Goal: Information Seeking & Learning: Learn about a topic

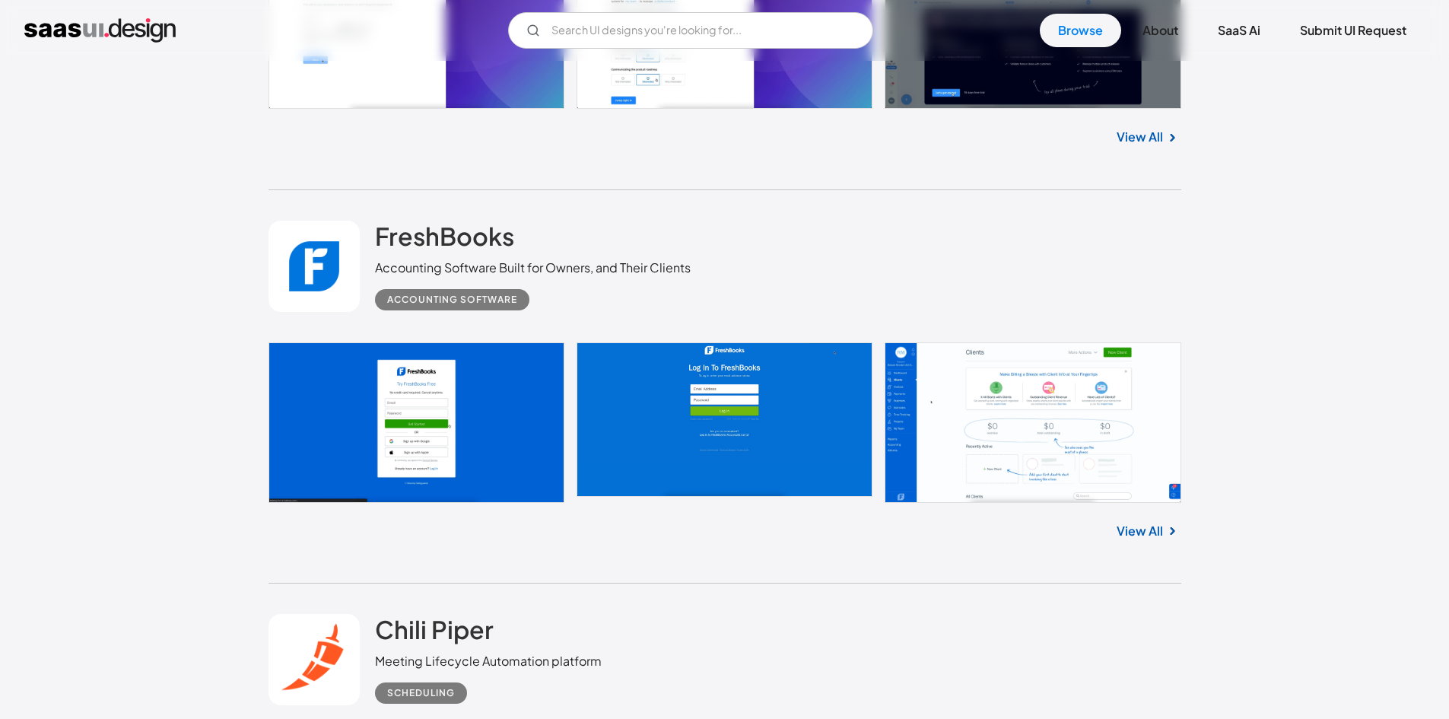
scroll to position [29406, 0]
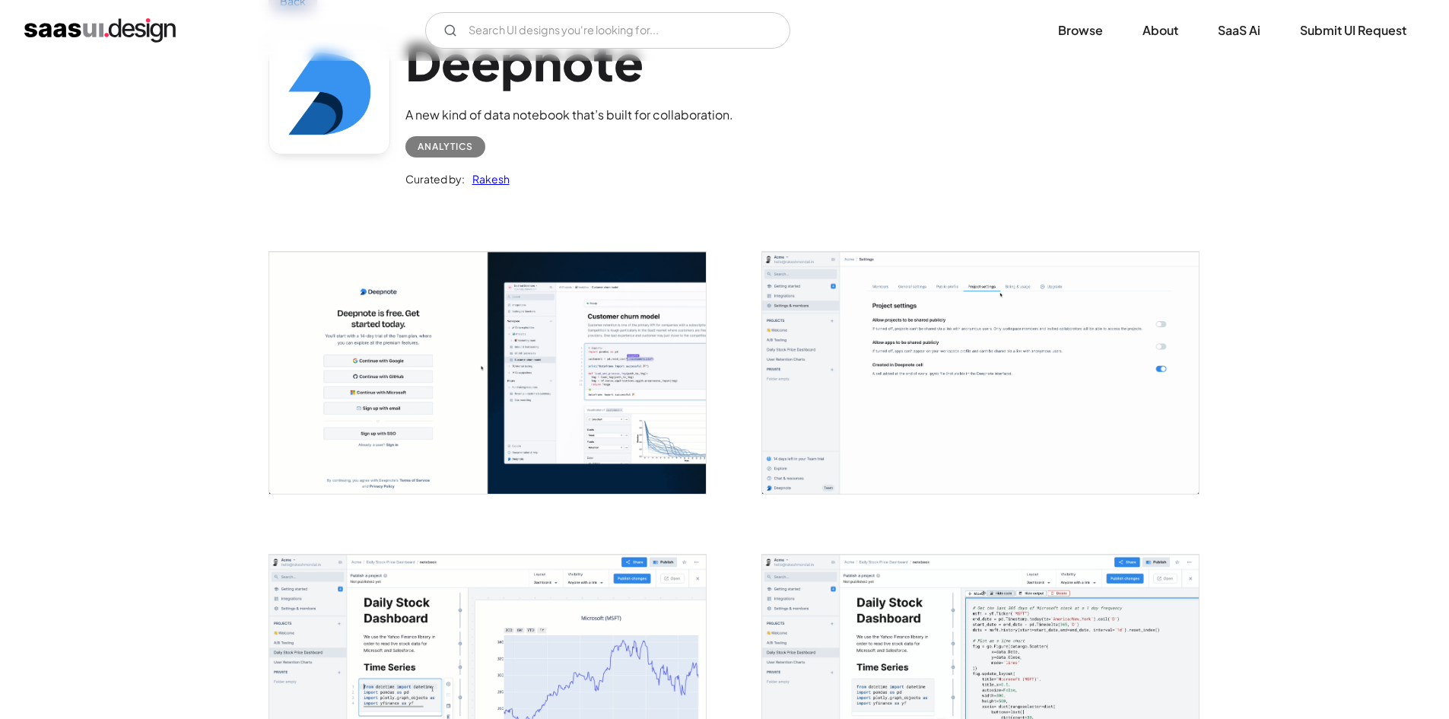
scroll to position [105, 0]
click at [578, 348] on img "open lightbox" at bounding box center [487, 372] width 437 height 242
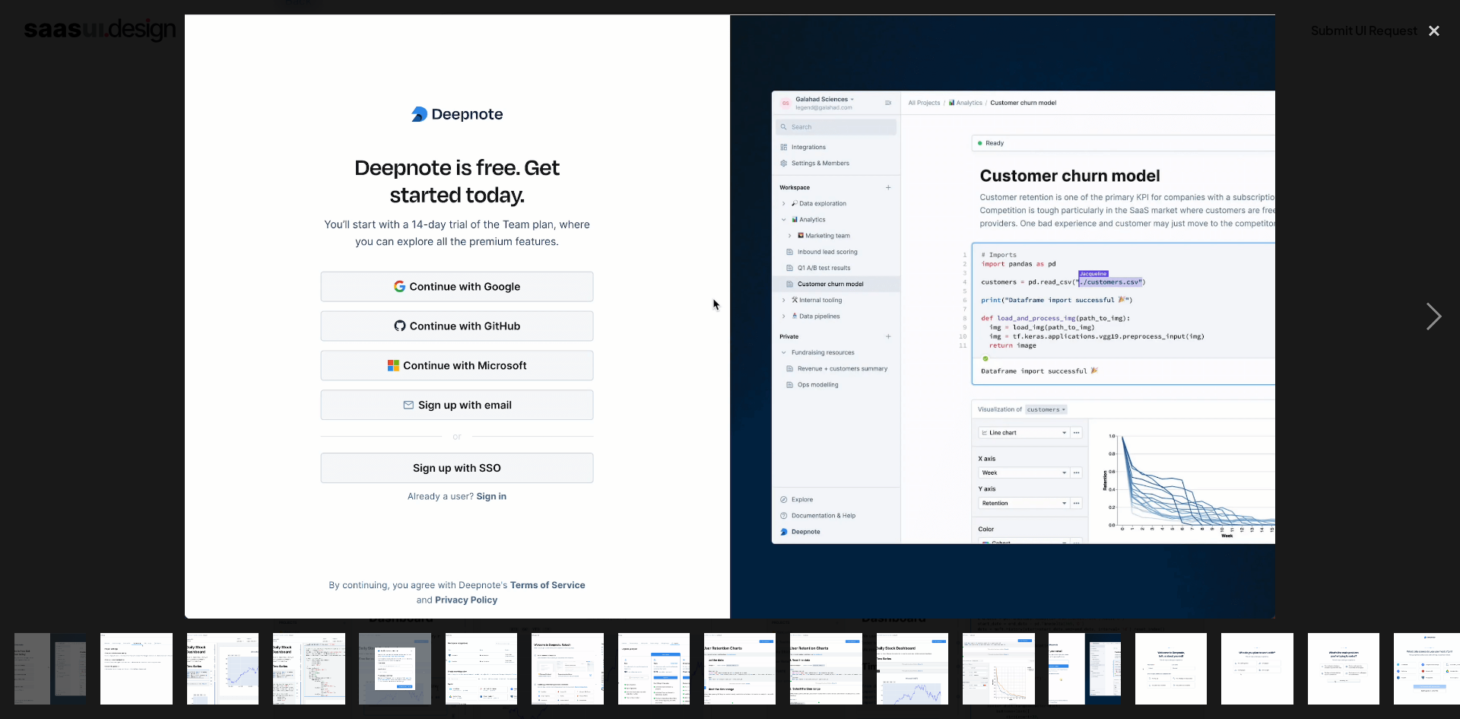
click at [76, 224] on div at bounding box center [730, 316] width 1460 height 604
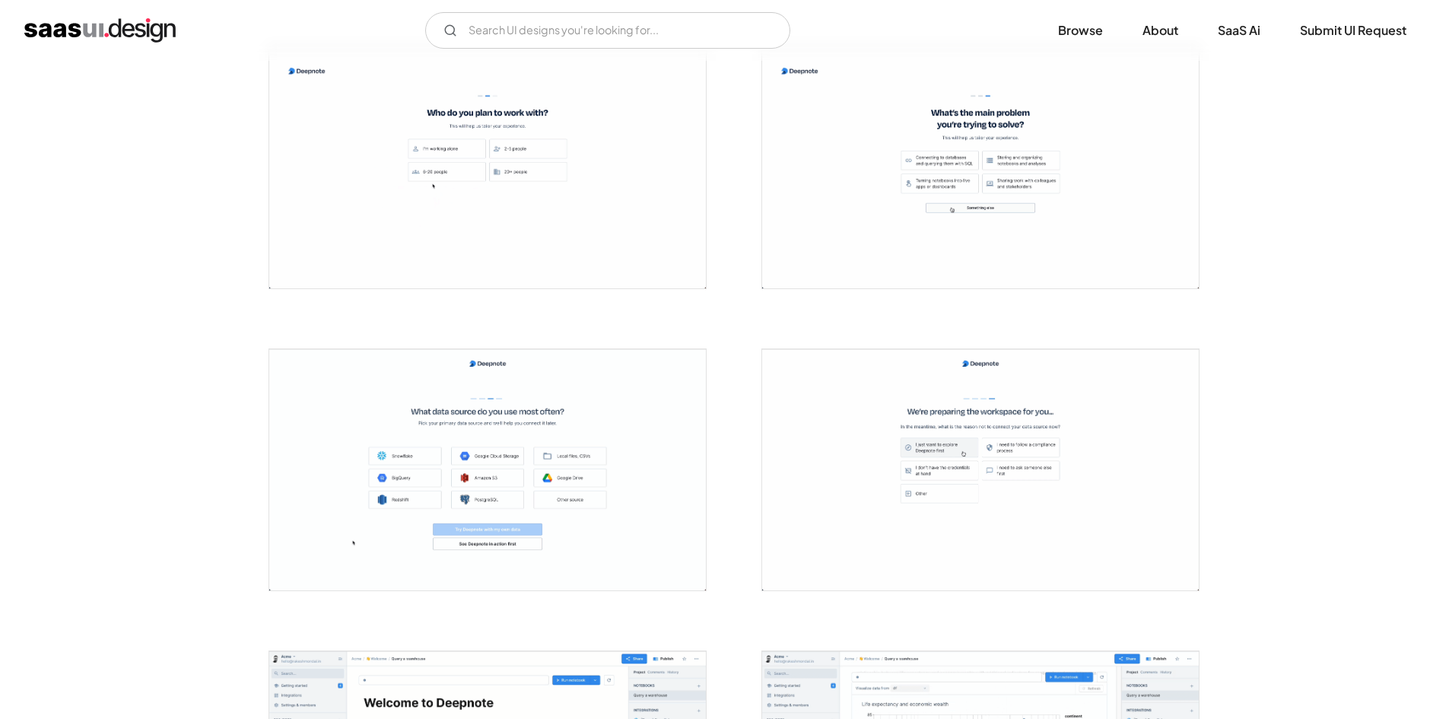
scroll to position [2430, 0]
click at [580, 345] on div at bounding box center [487, 466] width 438 height 243
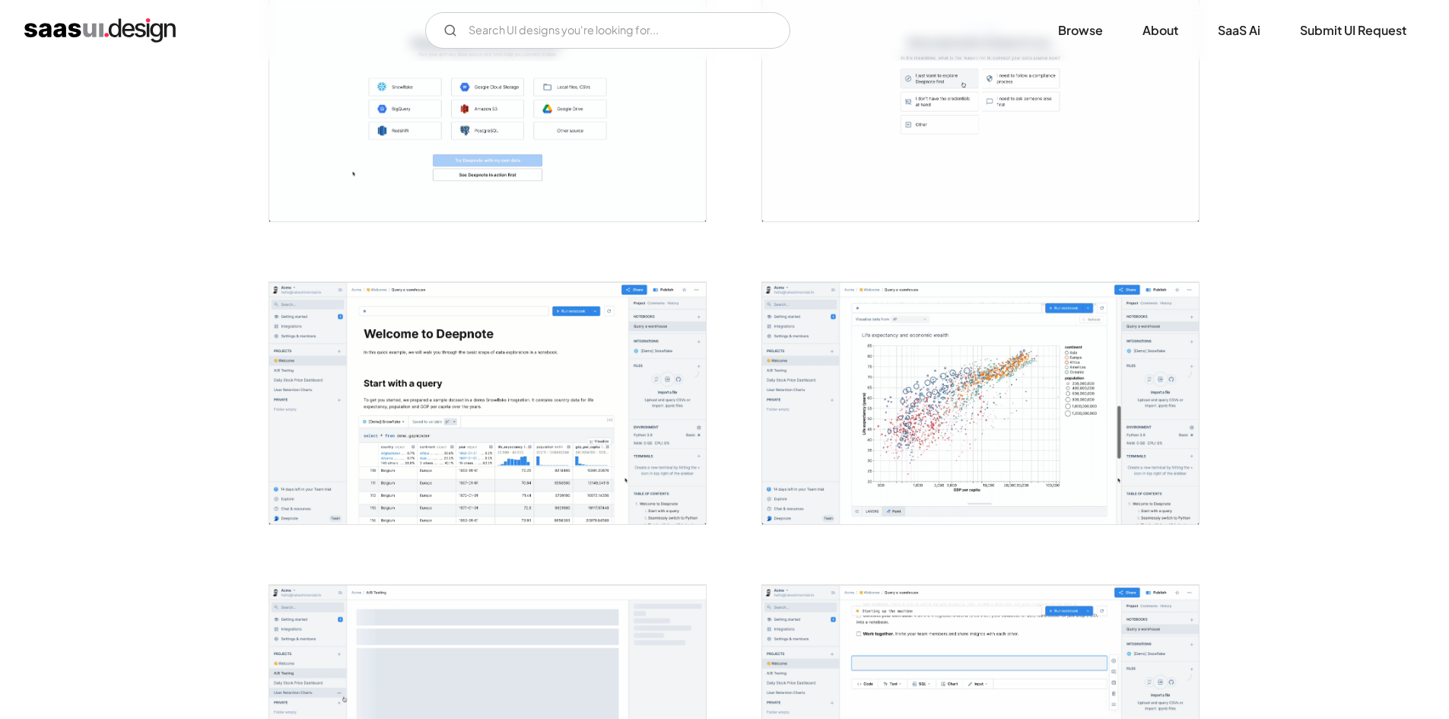
scroll to position [2797, 0]
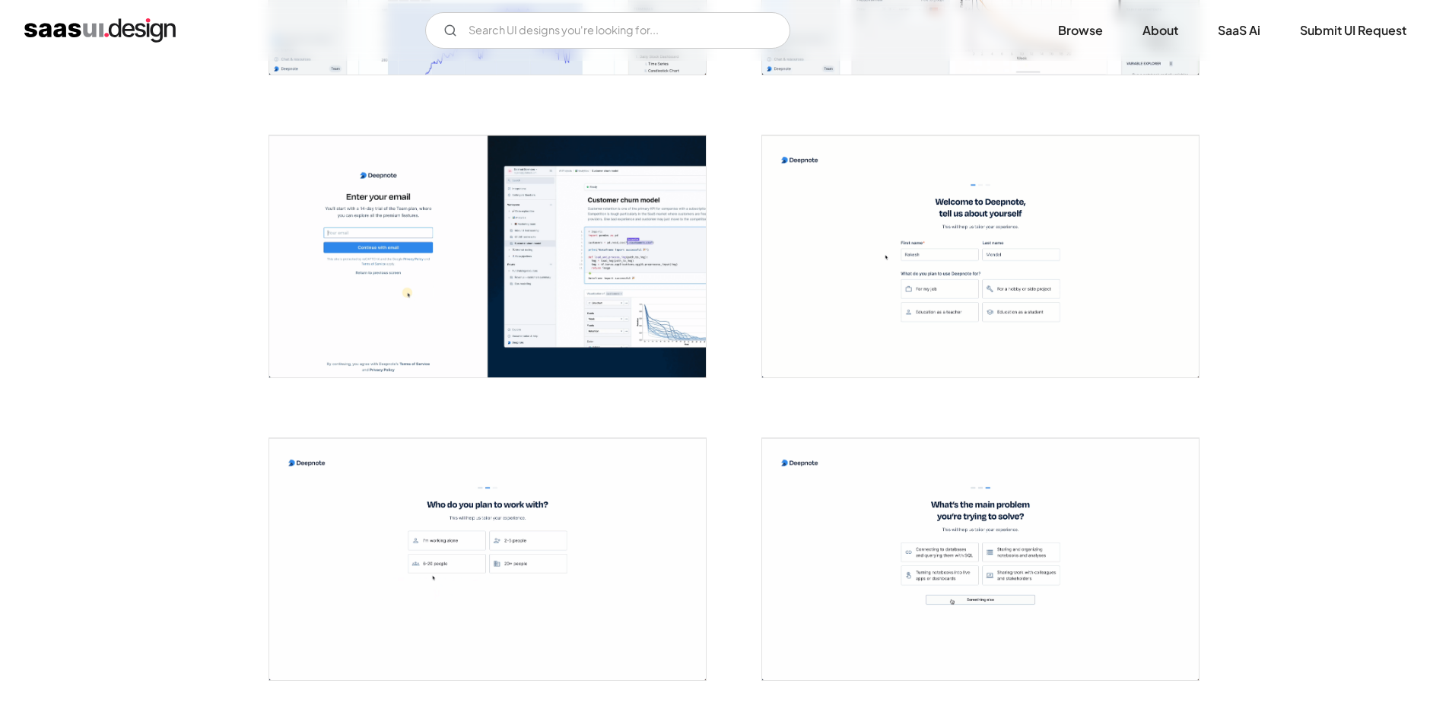
scroll to position [2003, 0]
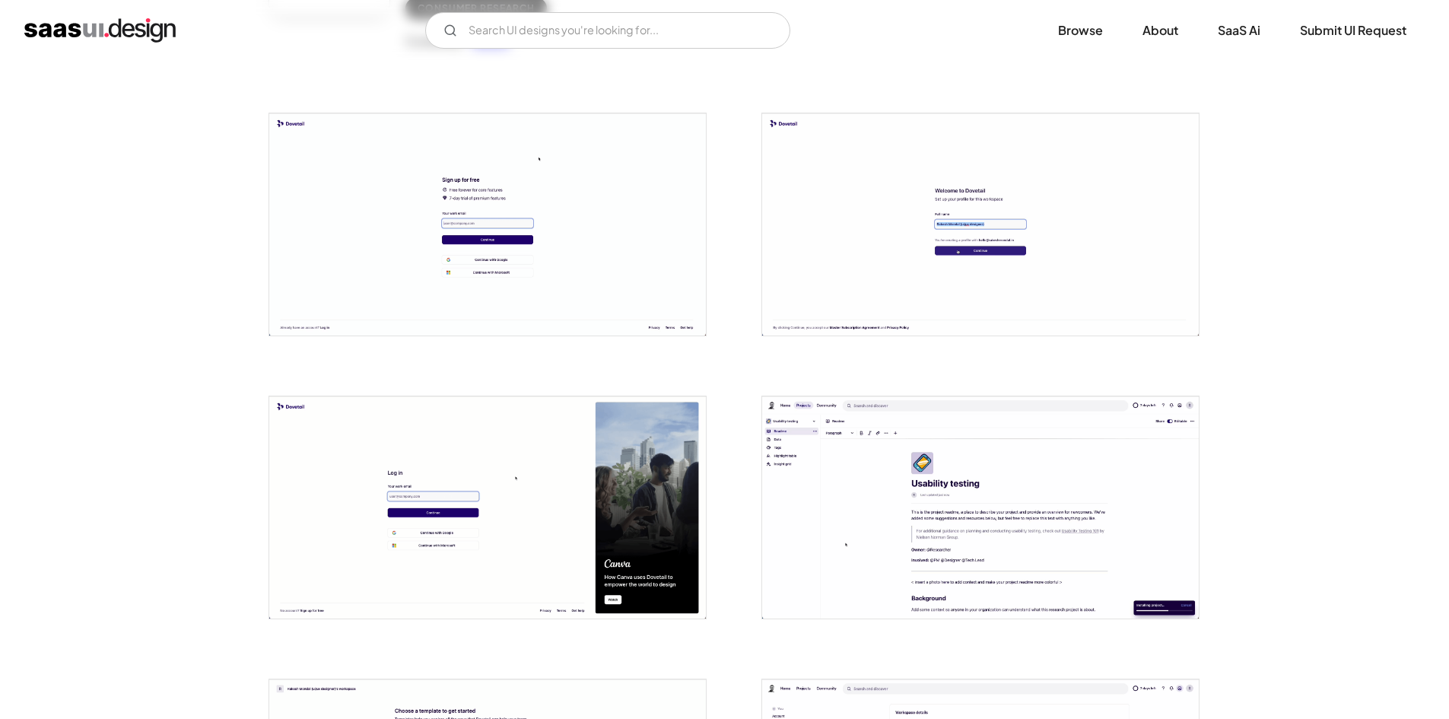
scroll to position [248, 0]
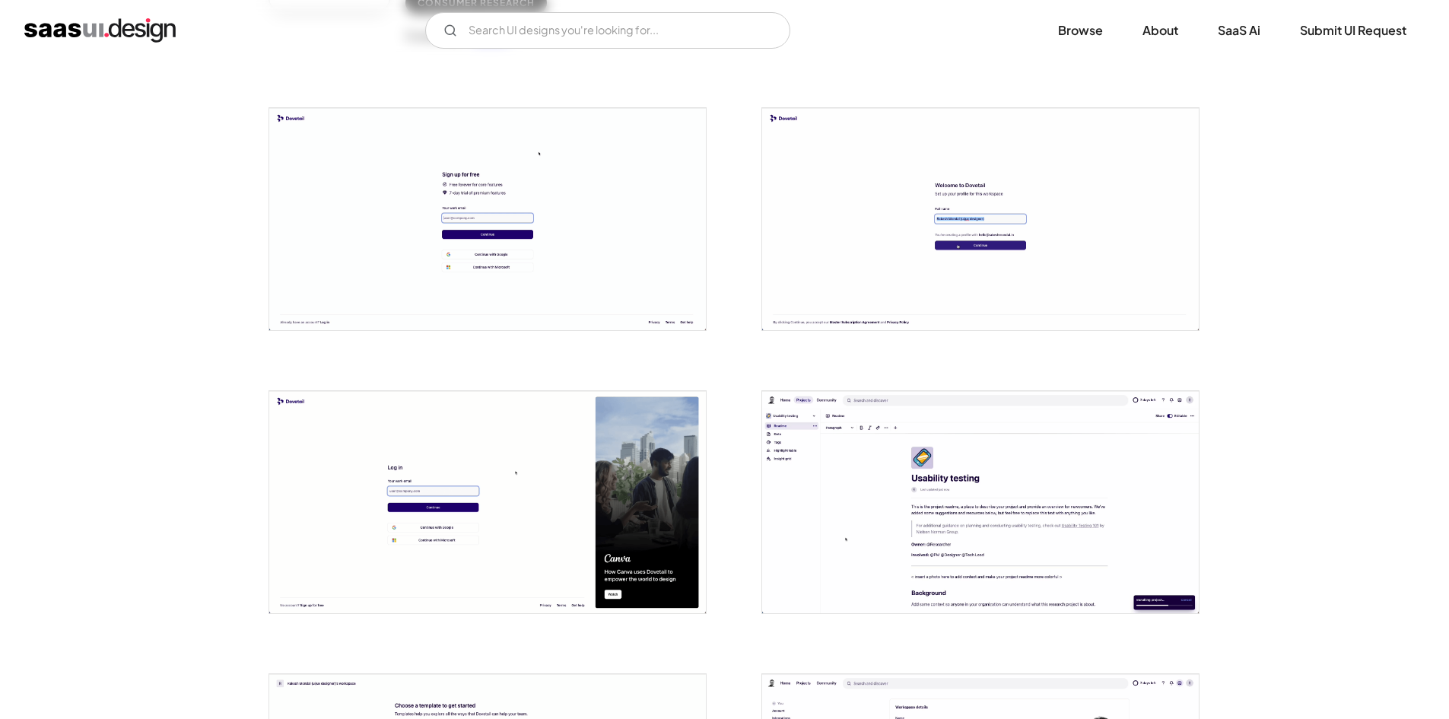
click at [325, 209] on img "open lightbox" at bounding box center [487, 219] width 437 height 222
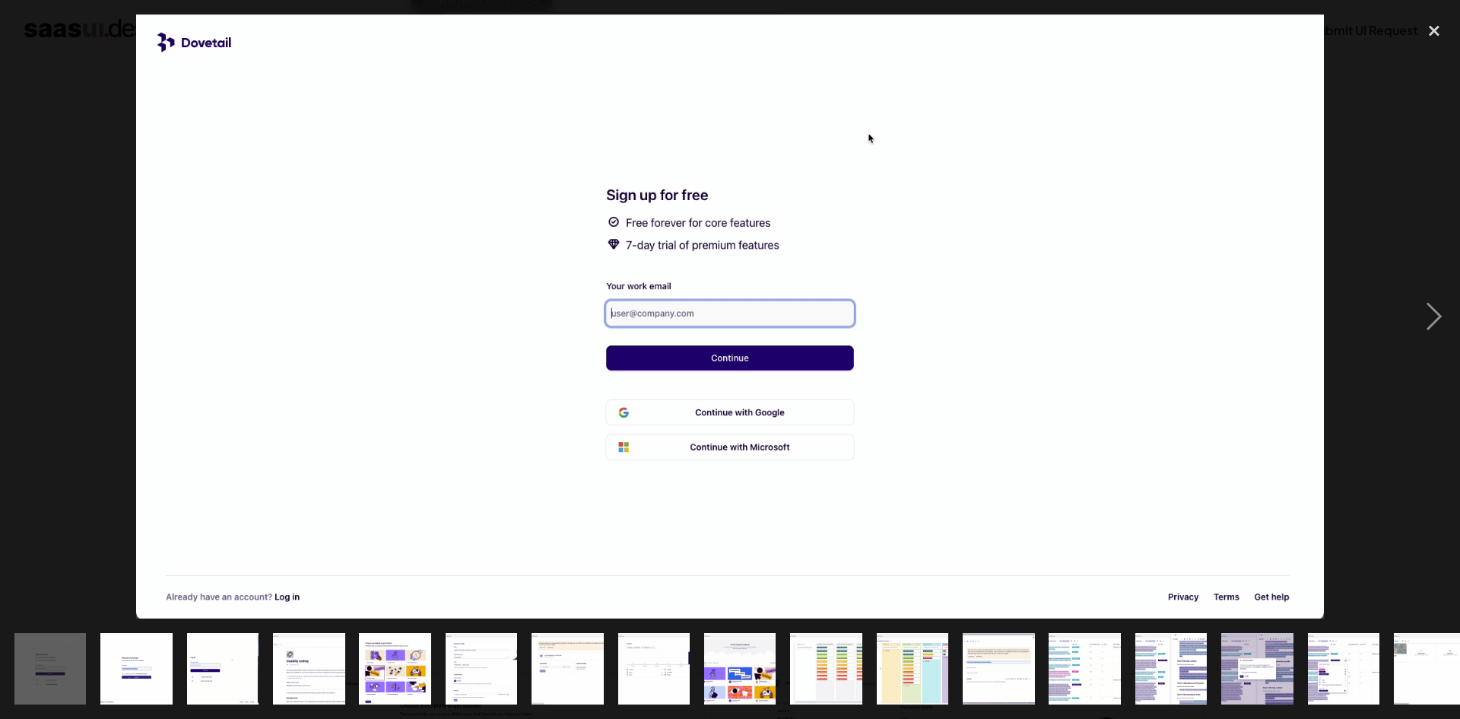
click at [119, 120] on div at bounding box center [730, 316] width 1460 height 604
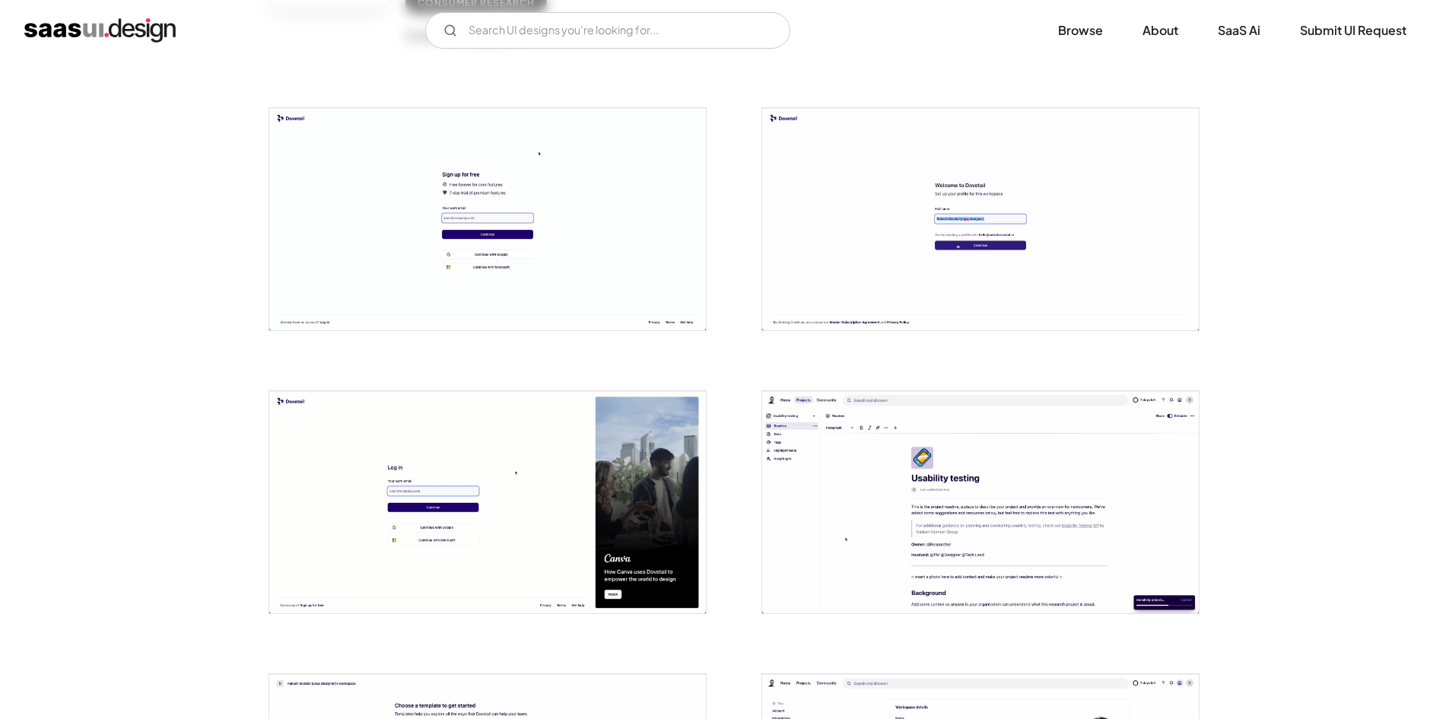
scroll to position [0, 0]
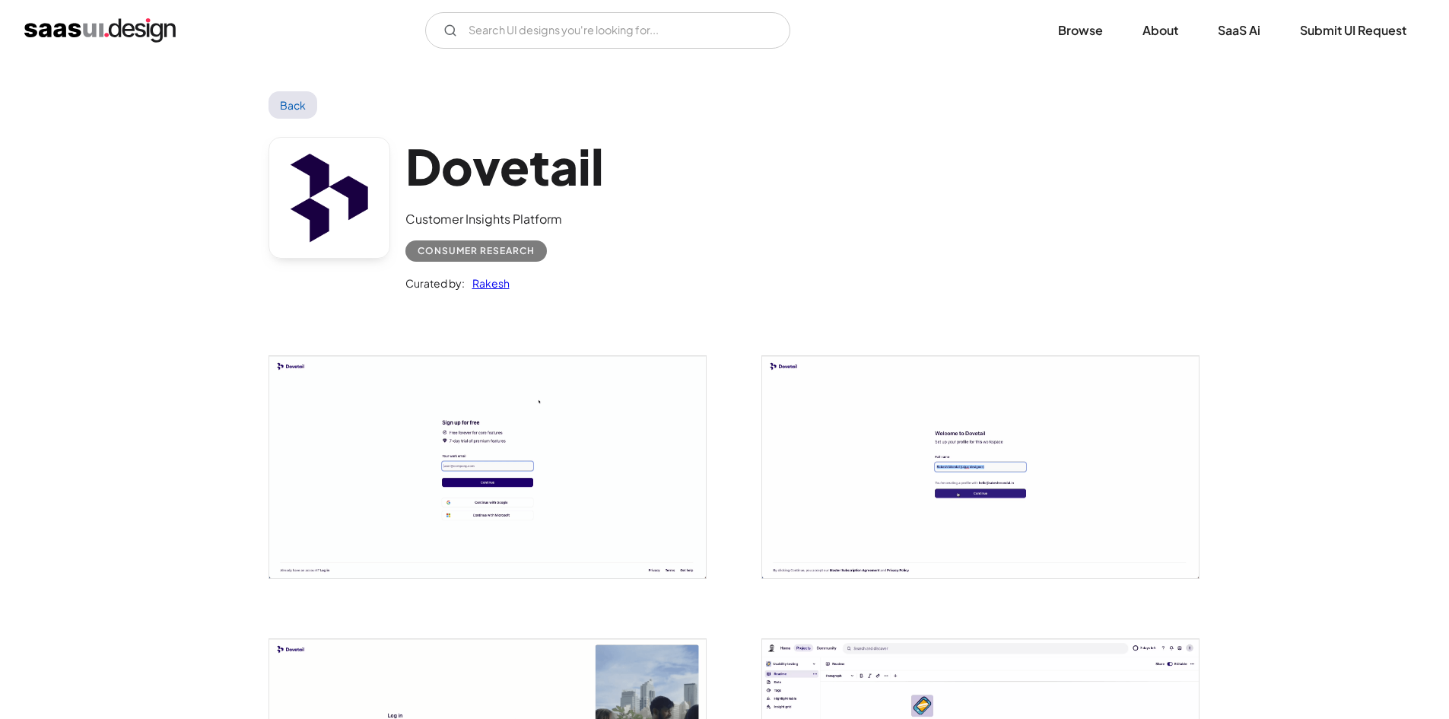
click at [326, 404] on img "open lightbox" at bounding box center [487, 467] width 437 height 222
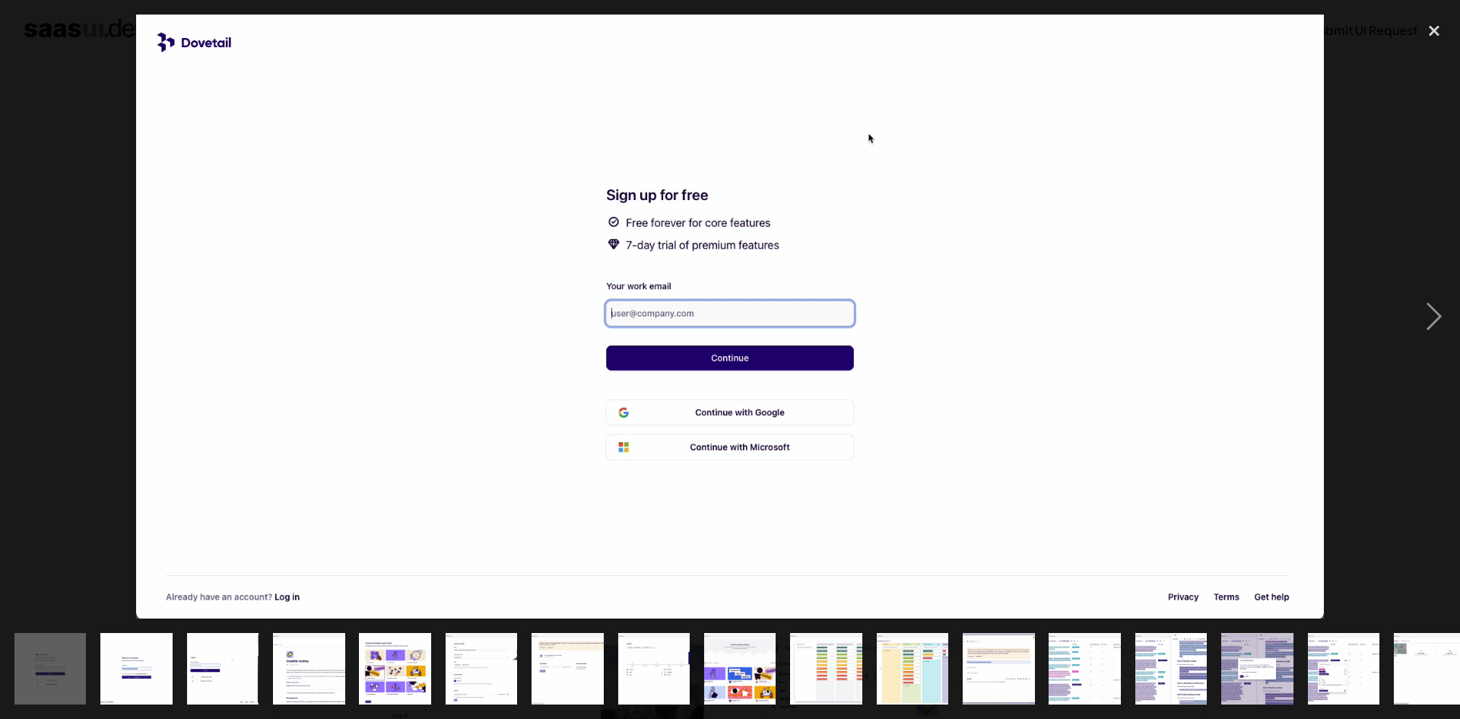
click at [424, 637] on img "show item 5 of 25" at bounding box center [395, 669] width 141 height 72
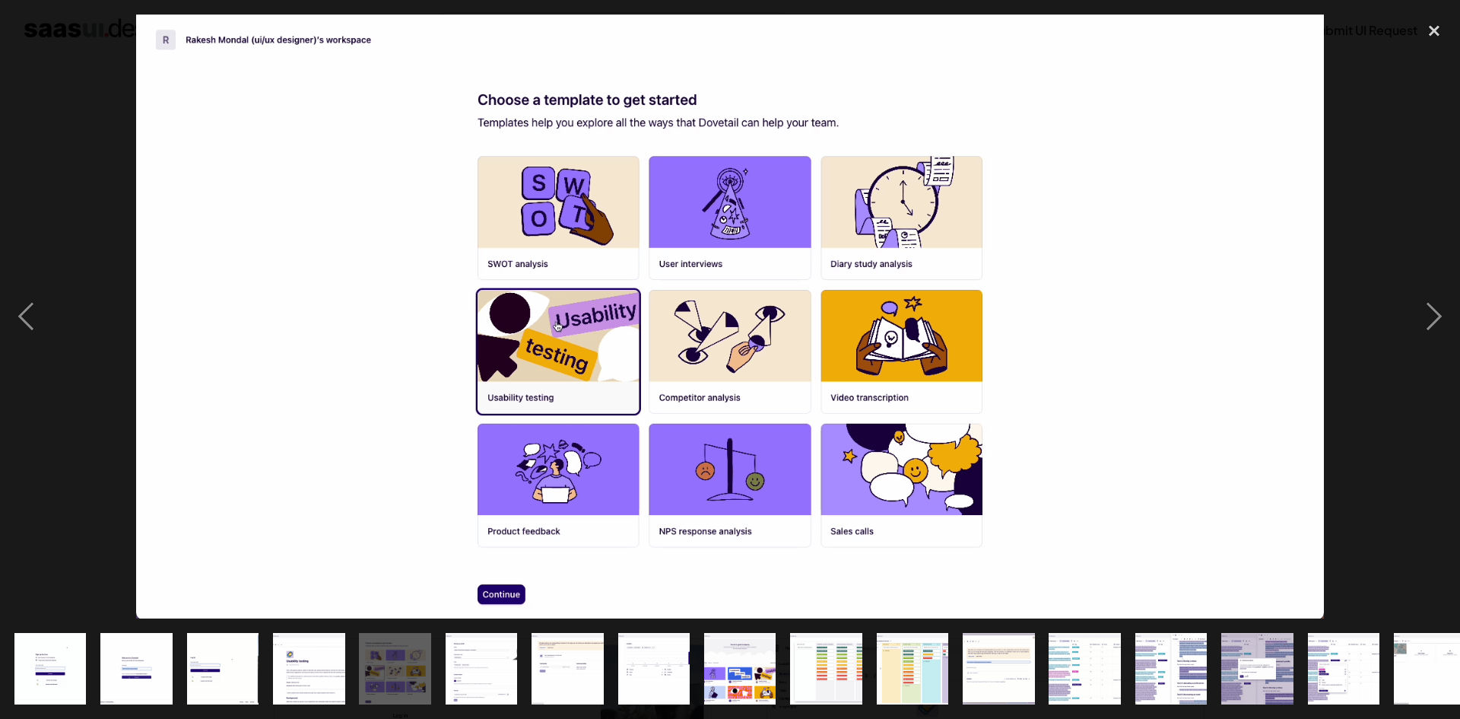
click at [463, 652] on img "show item 6 of 25" at bounding box center [481, 669] width 141 height 72
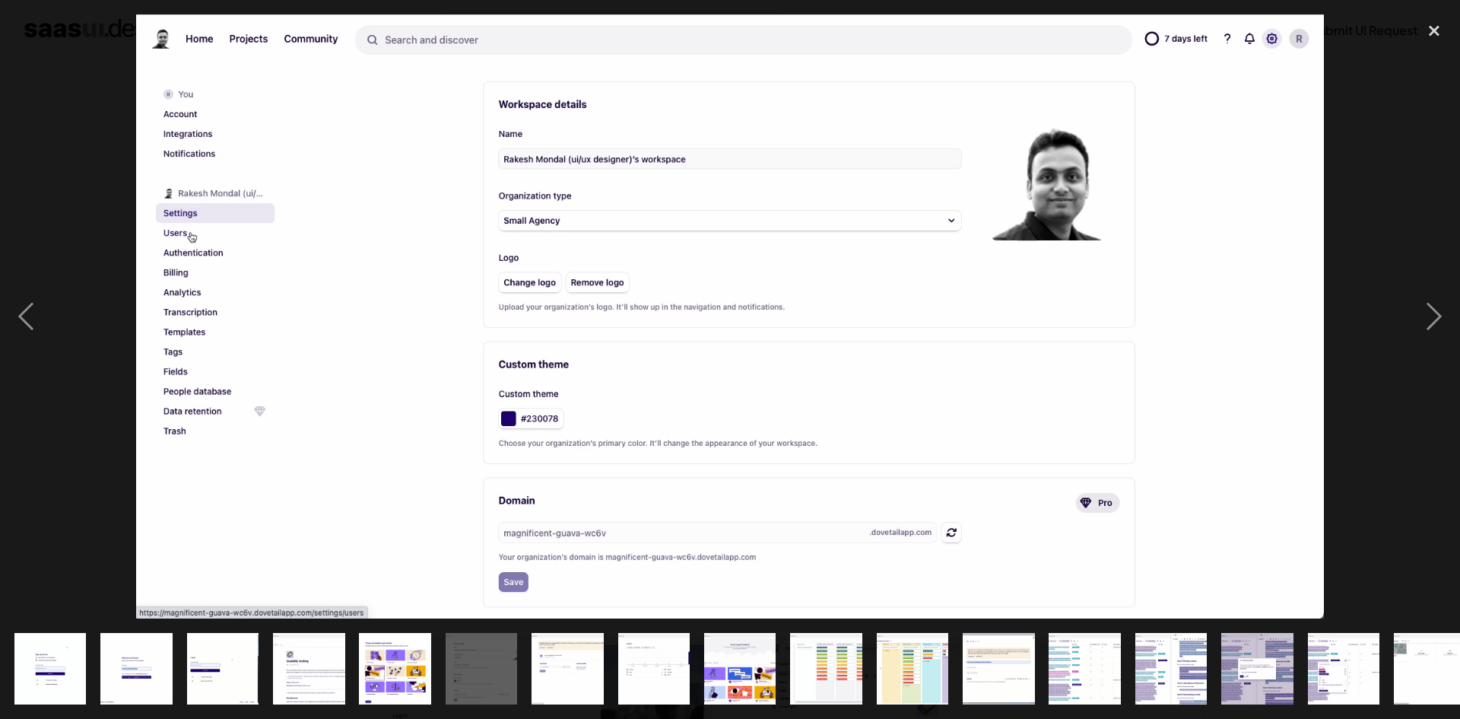
click at [576, 665] on img "show item 7 of 25" at bounding box center [567, 669] width 141 height 72
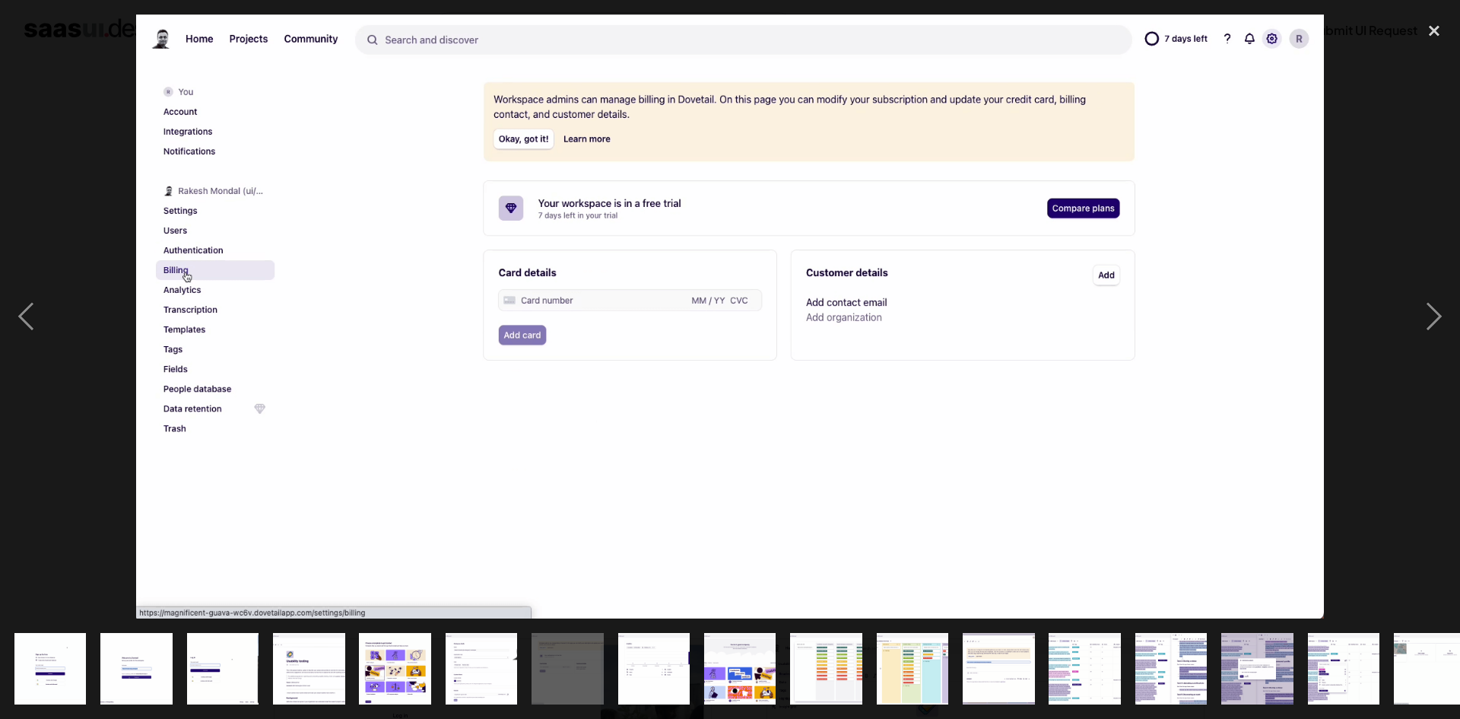
click at [72, 653] on img "show item 1 of 25" at bounding box center [49, 669] width 141 height 72
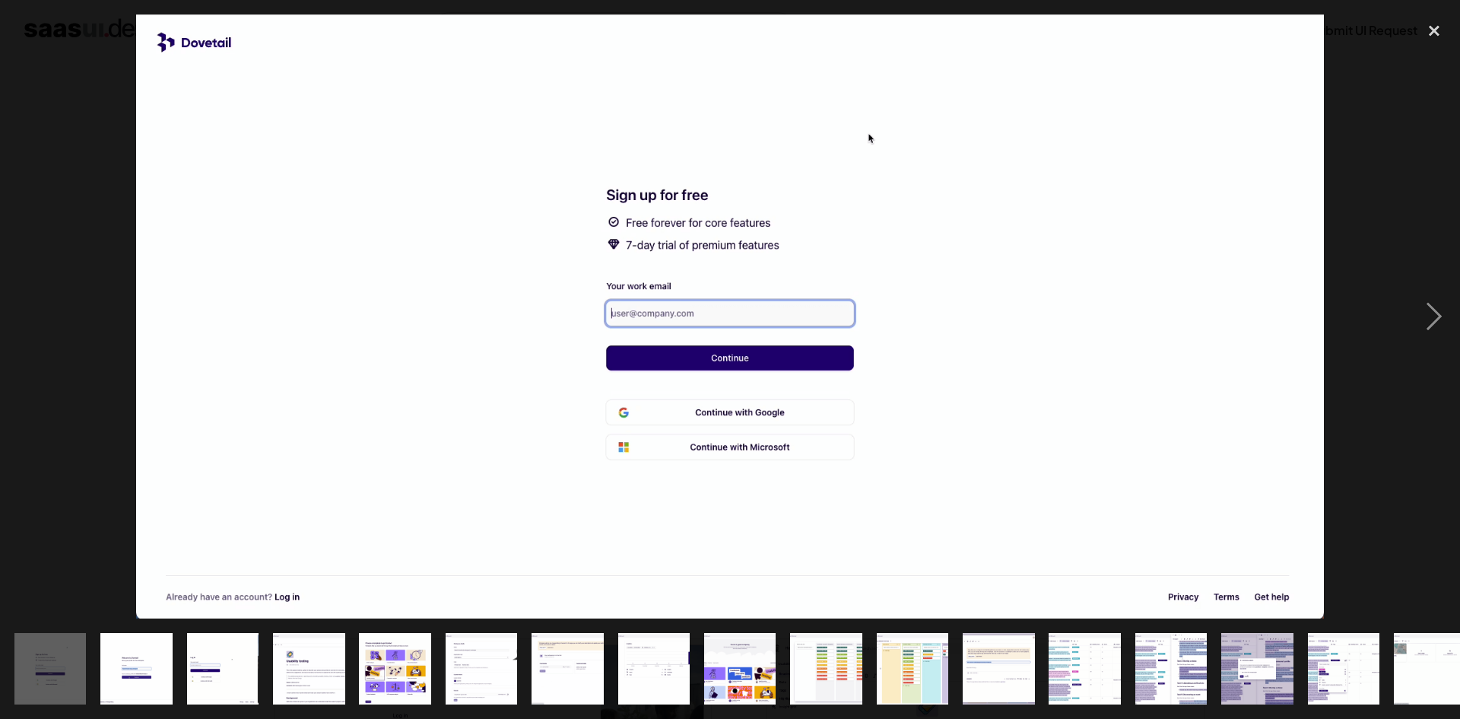
click at [52, 64] on div at bounding box center [730, 316] width 1460 height 604
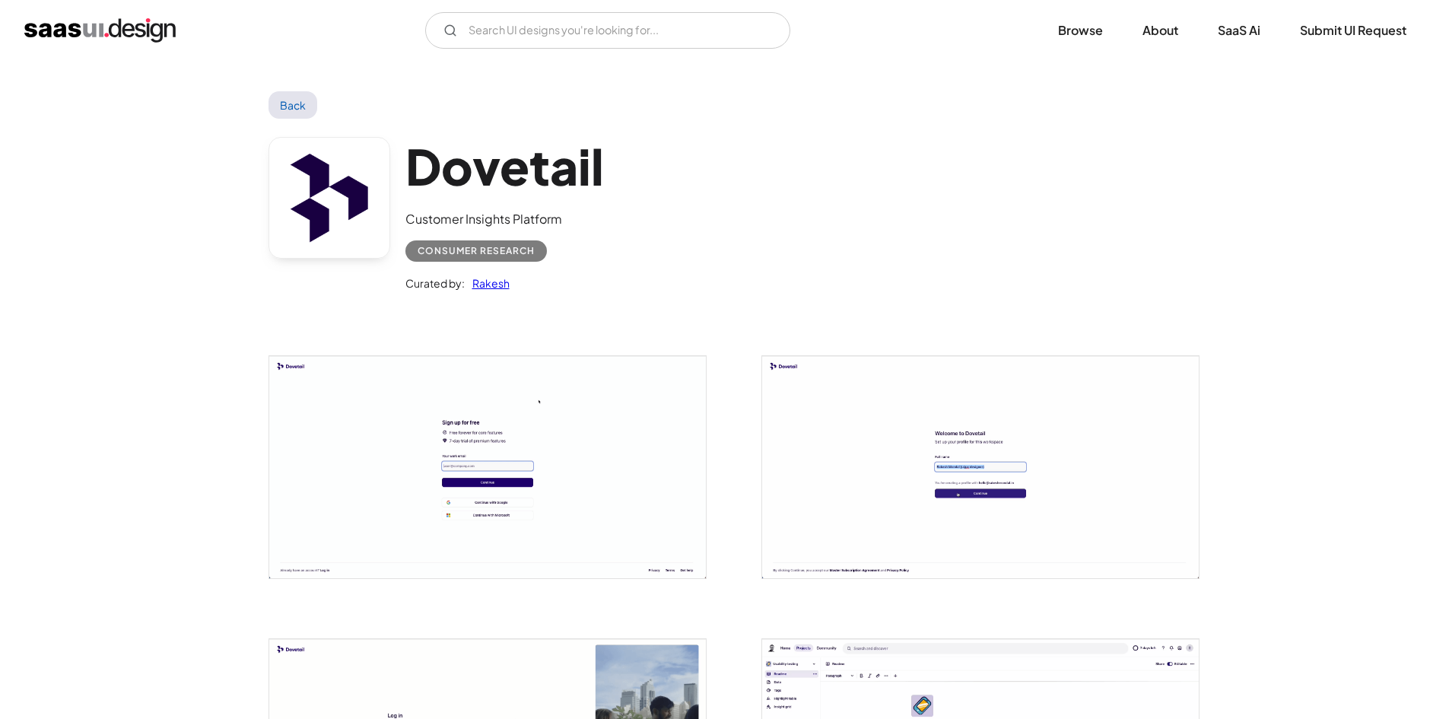
click at [288, 106] on link "Back" at bounding box center [292, 104] width 49 height 27
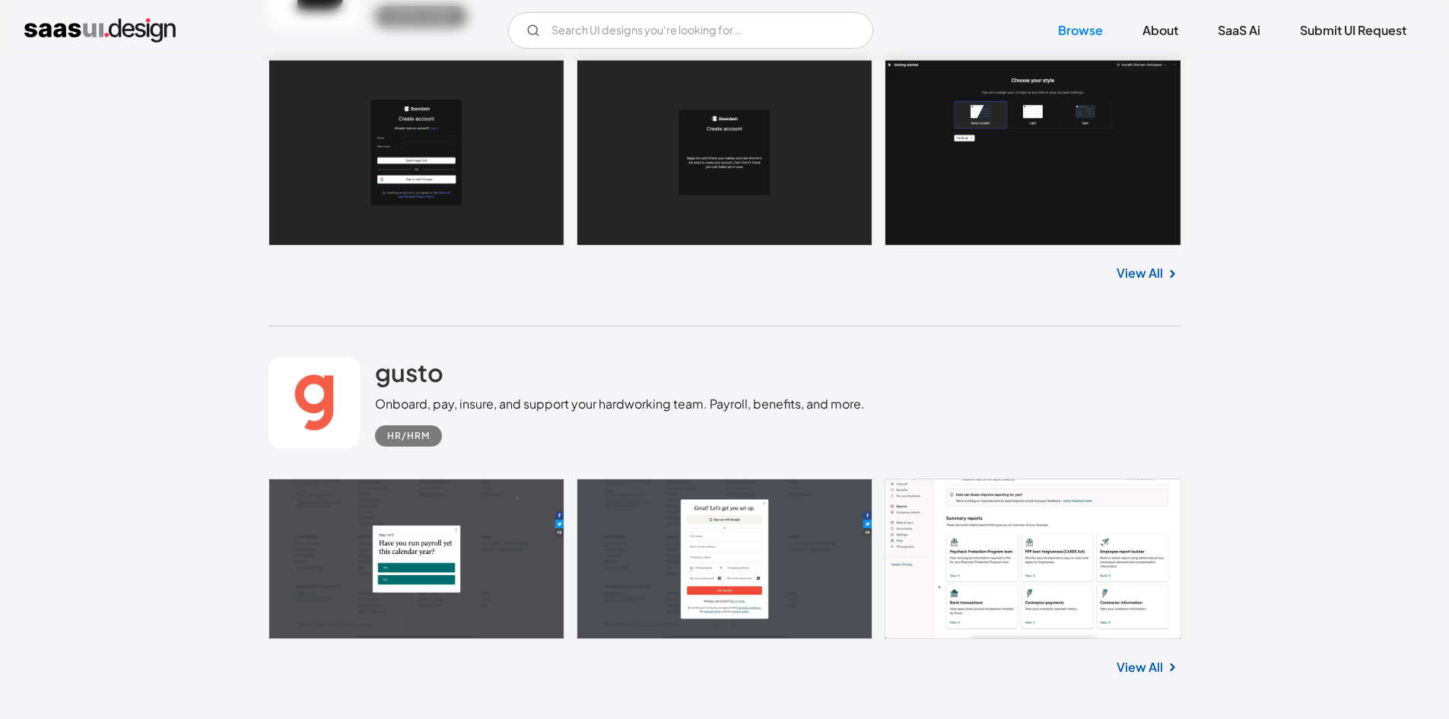
scroll to position [24639, 0]
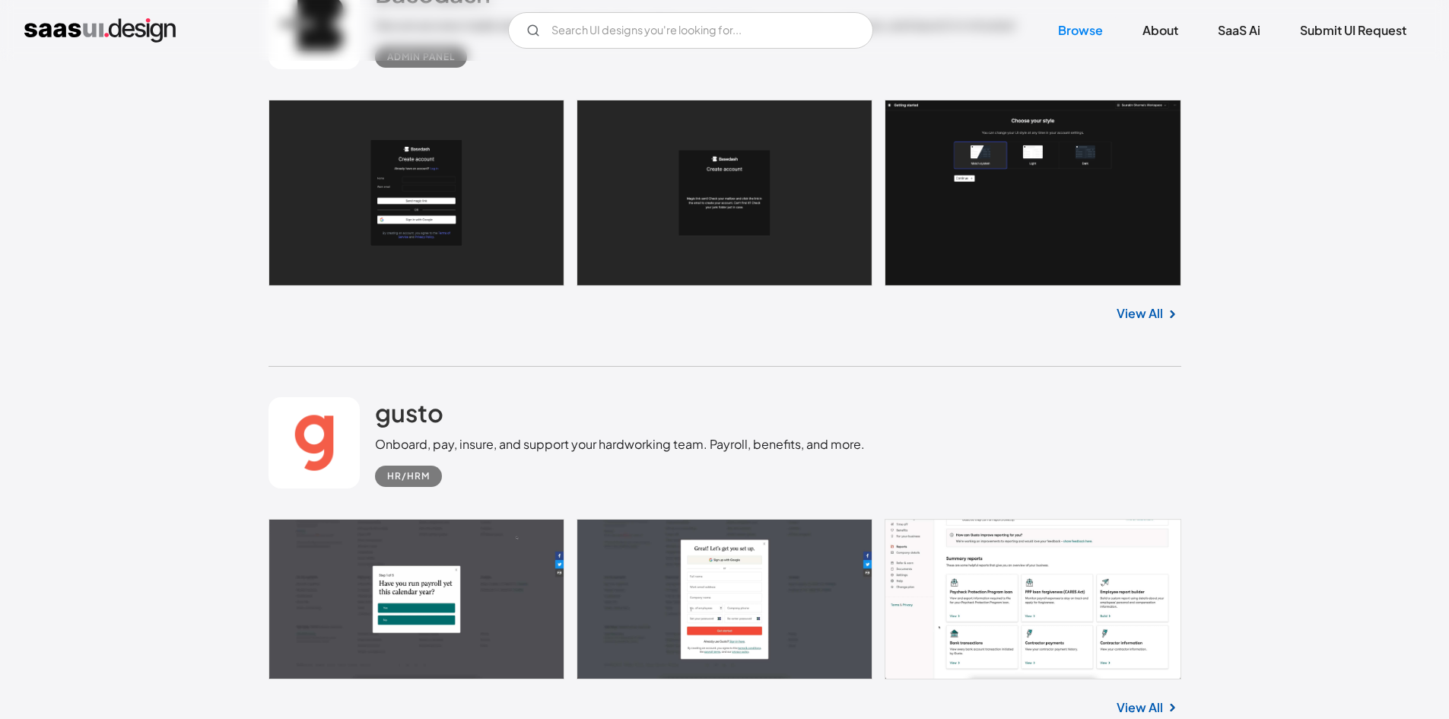
drag, startPoint x: 203, startPoint y: 164, endPoint x: 125, endPoint y: 194, distance: 84.0
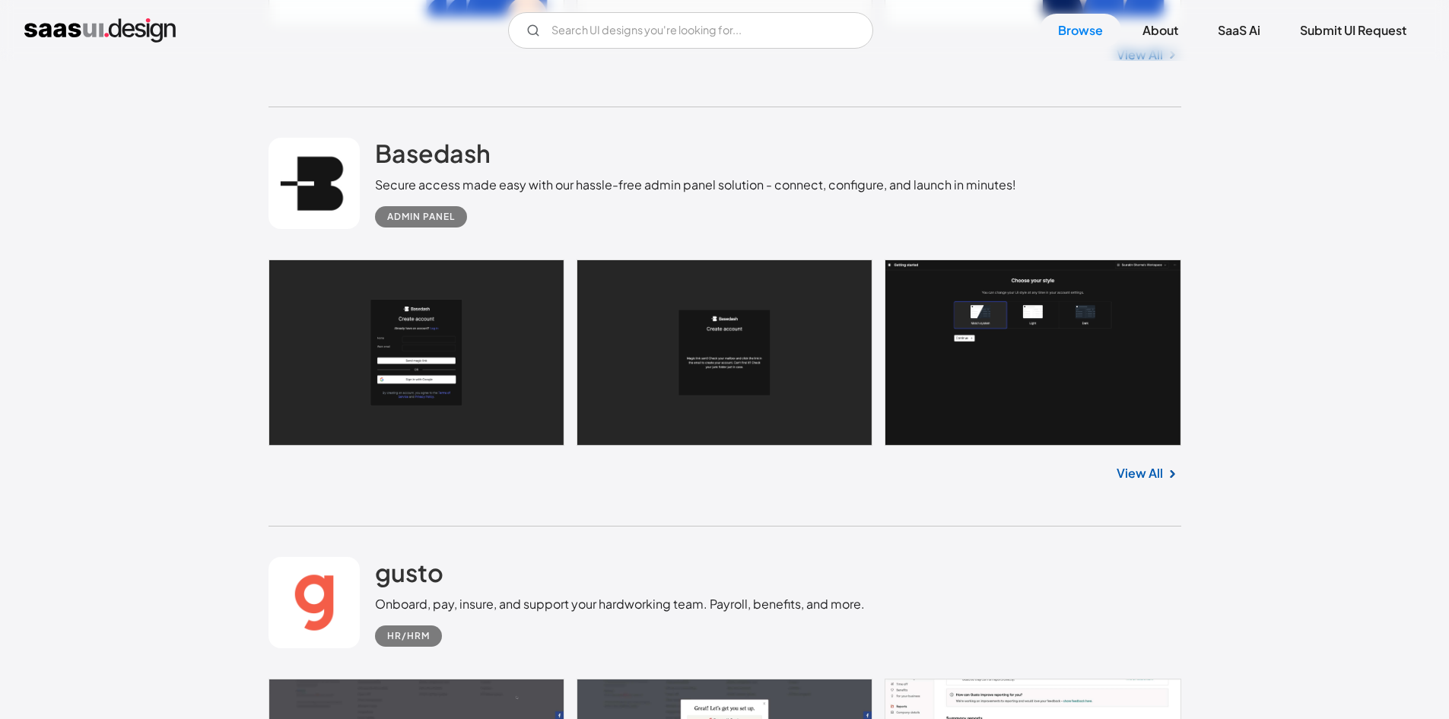
scroll to position [24480, 0]
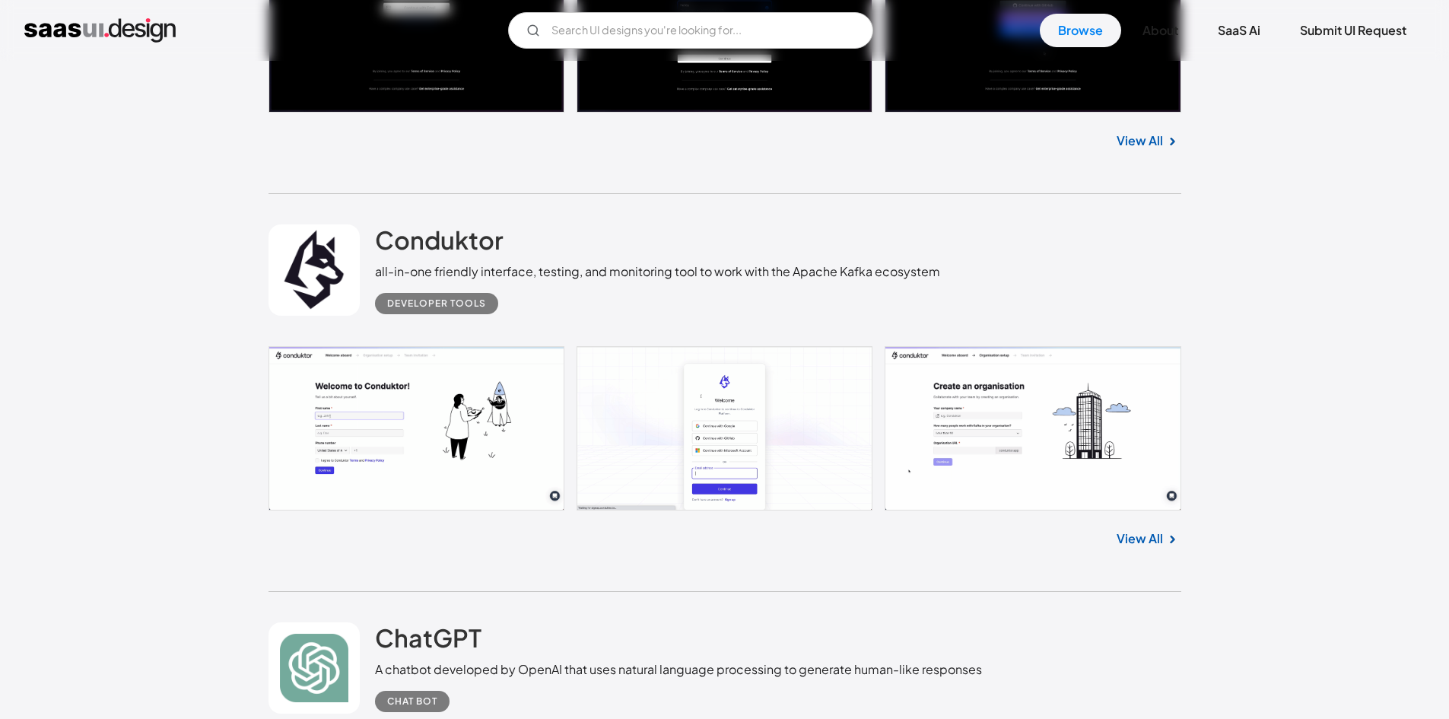
scroll to position [22739, 0]
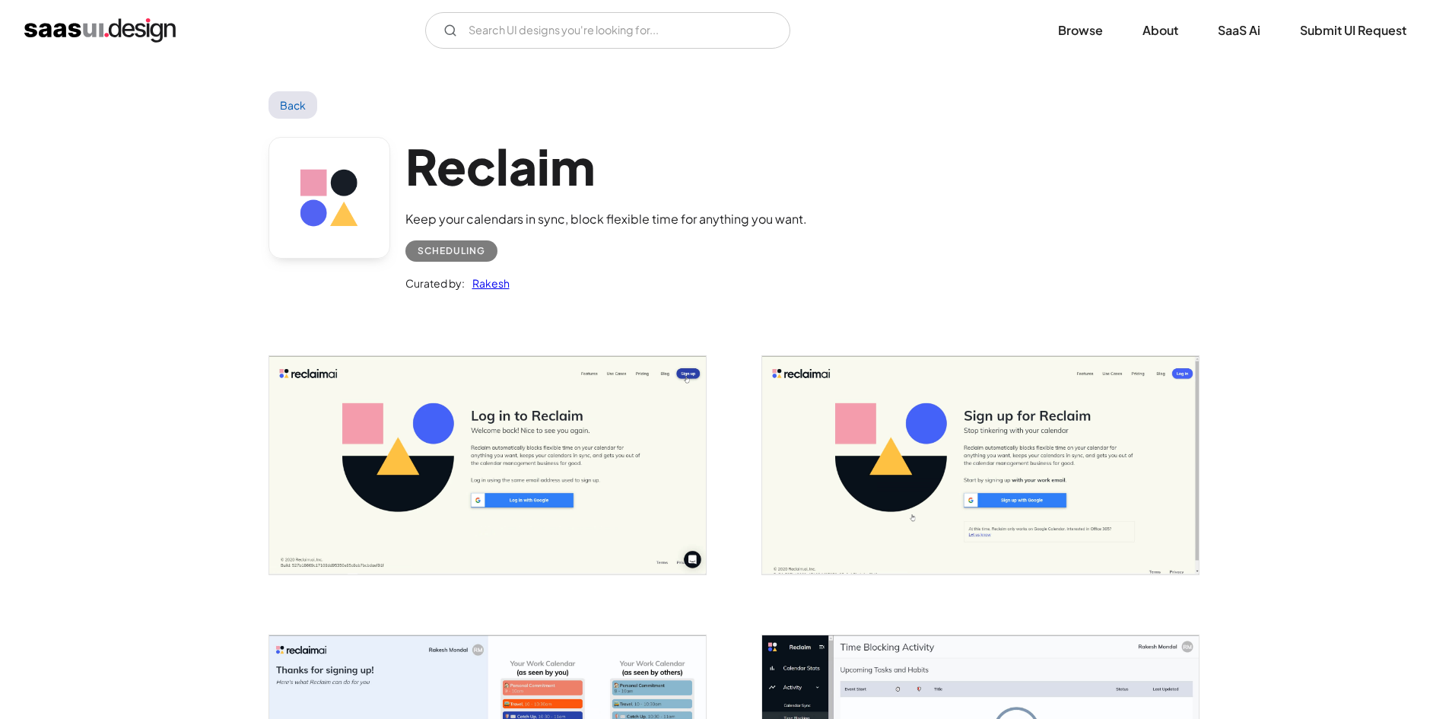
click at [469, 447] on img "open lightbox" at bounding box center [487, 465] width 437 height 218
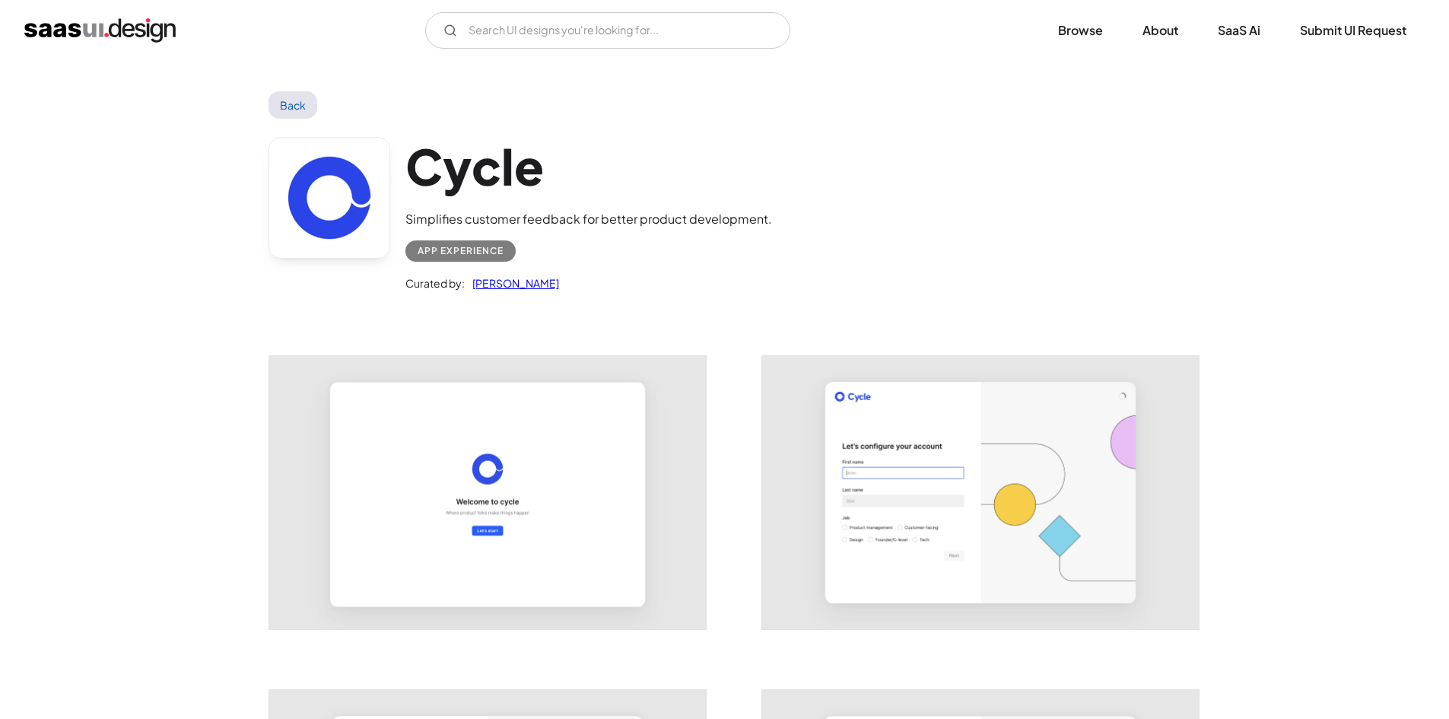
click at [834, 463] on img "open lightbox" at bounding box center [980, 492] width 437 height 273
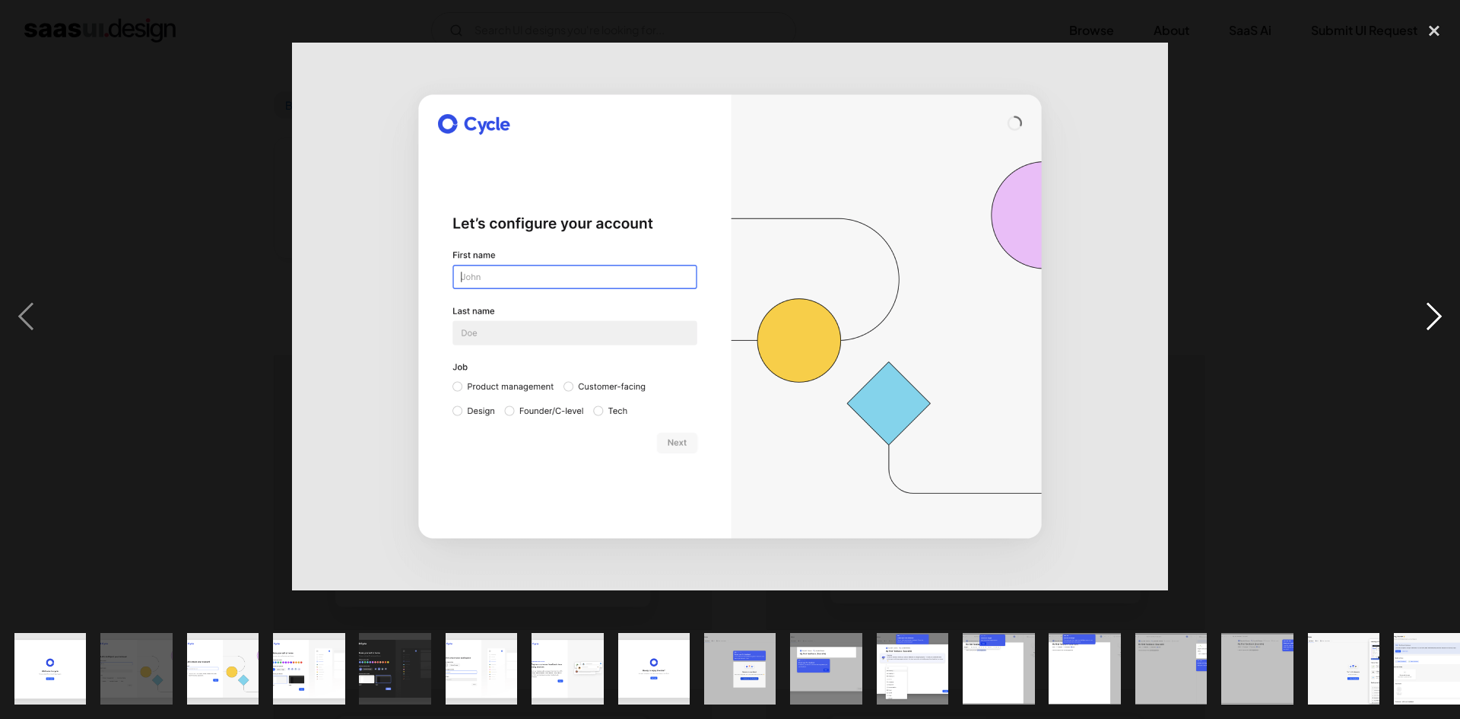
click at [1425, 303] on div "next image" at bounding box center [1435, 316] width 52 height 604
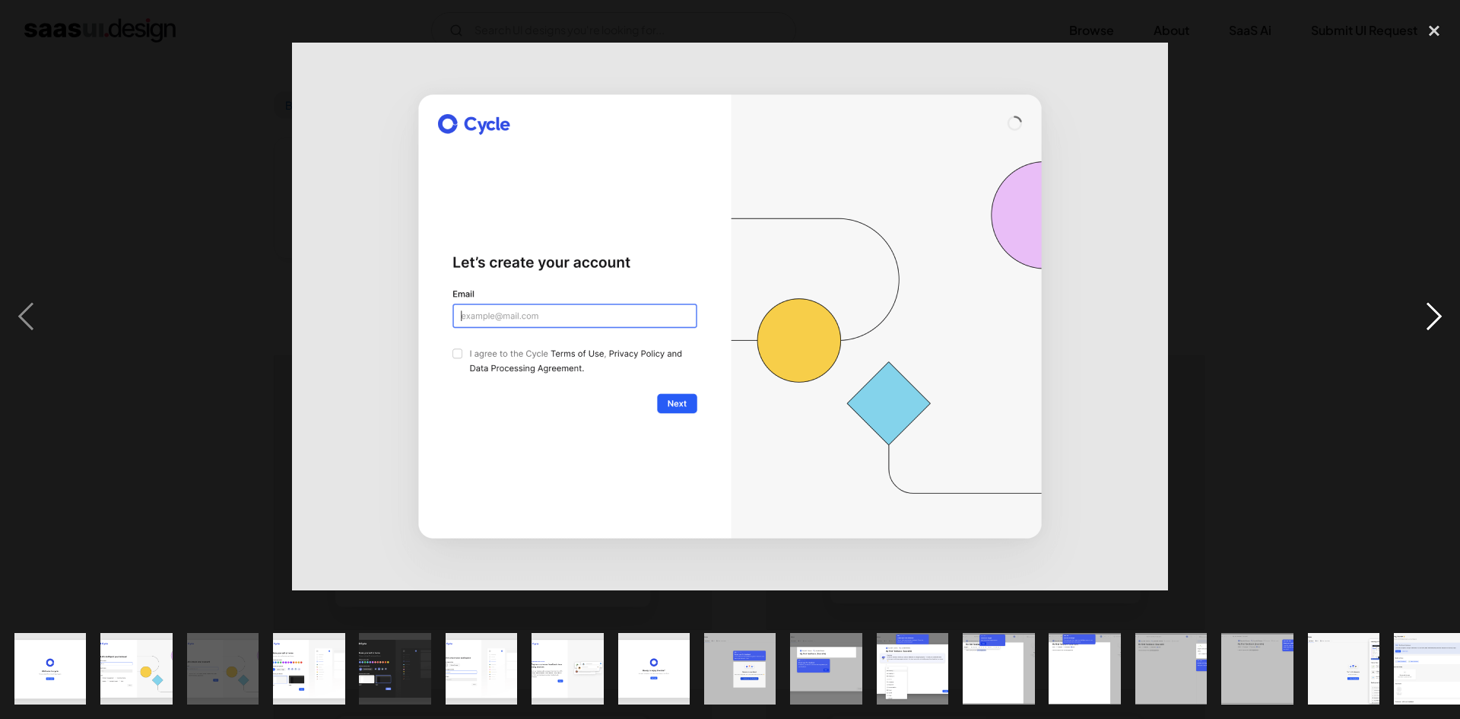
click at [1425, 303] on div "next image" at bounding box center [1435, 316] width 52 height 604
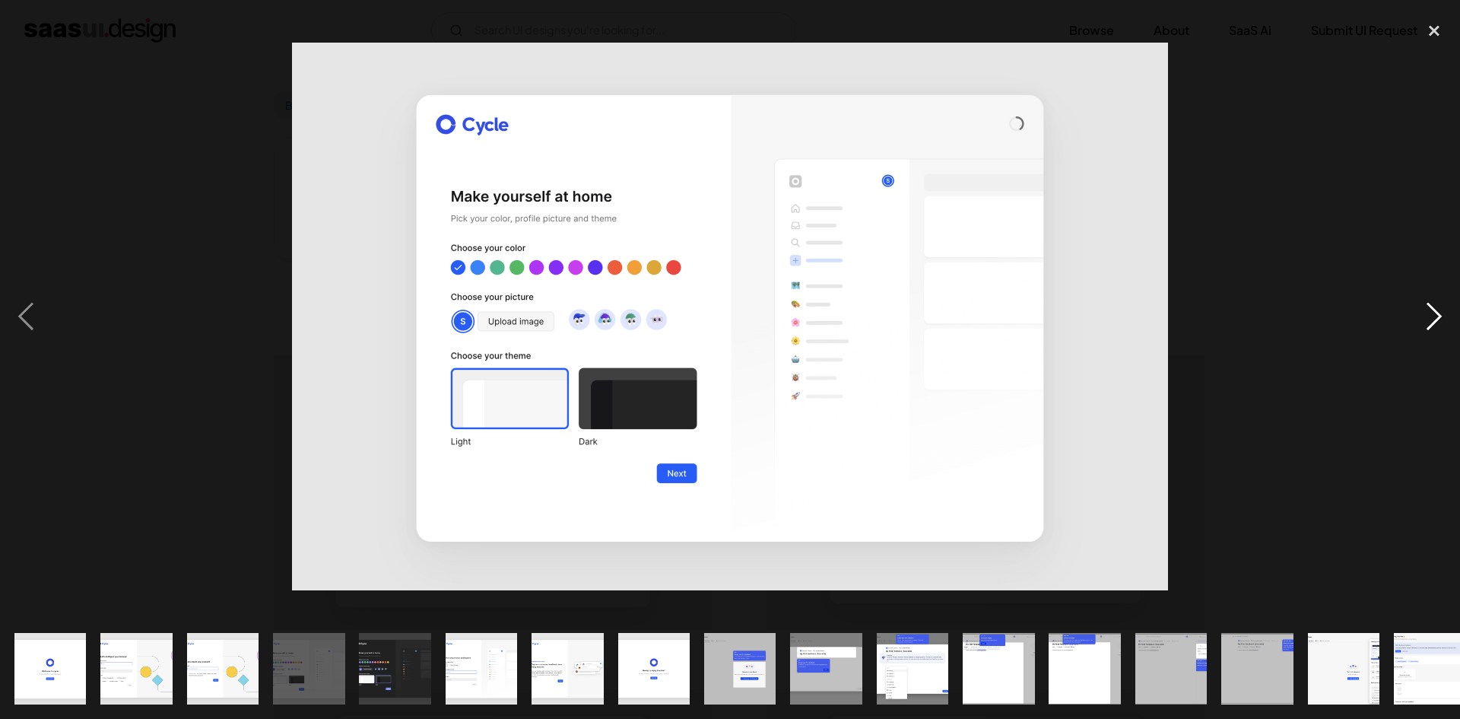
click at [1425, 303] on div "next image" at bounding box center [1435, 316] width 52 height 604
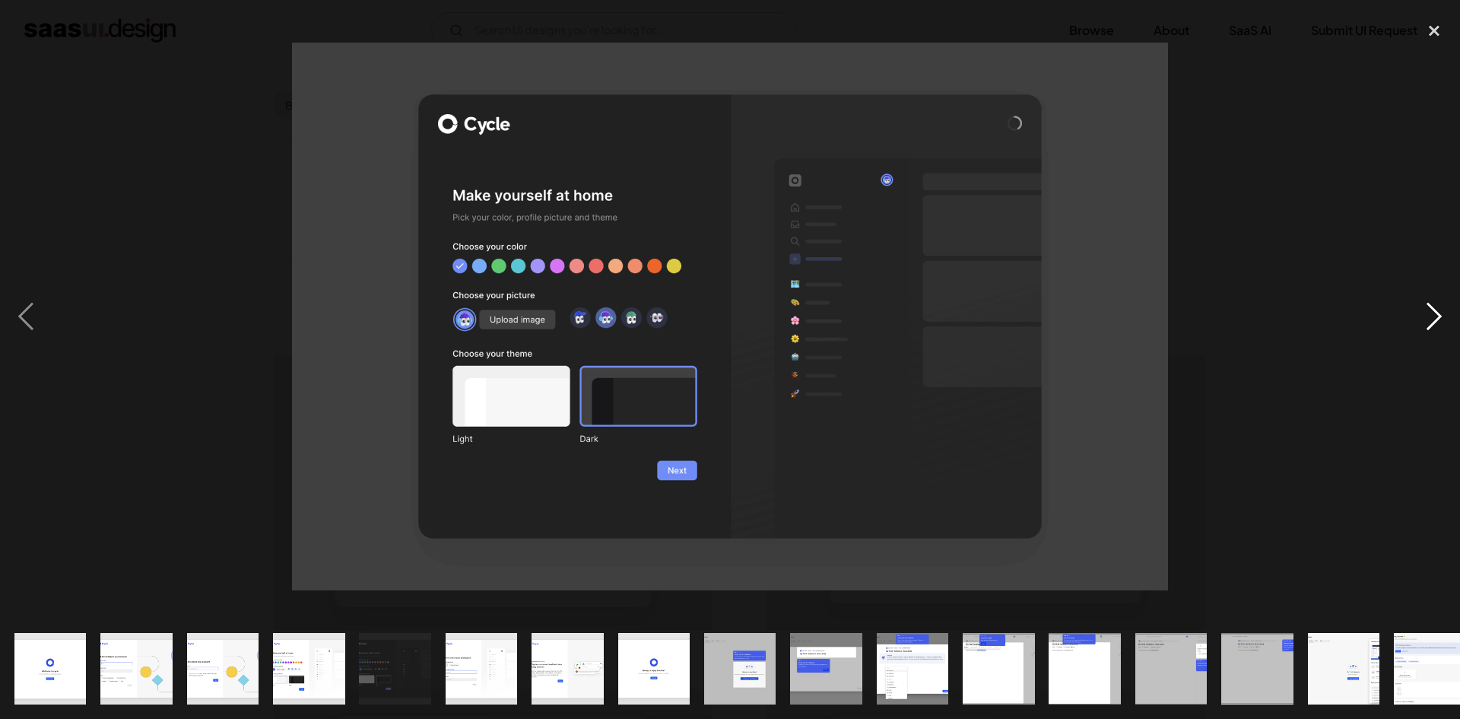
click at [1425, 303] on div "next image" at bounding box center [1435, 316] width 52 height 604
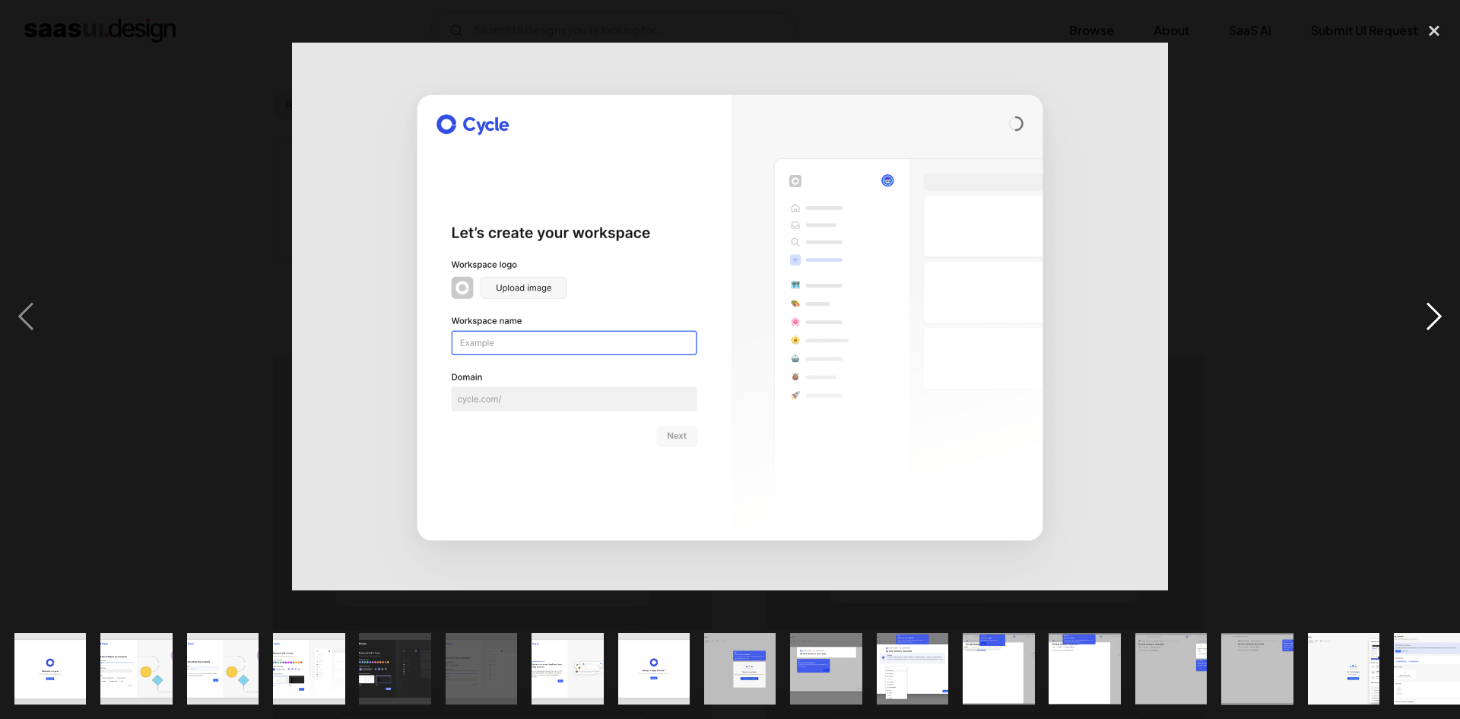
click at [1425, 303] on div "next image" at bounding box center [1435, 316] width 52 height 604
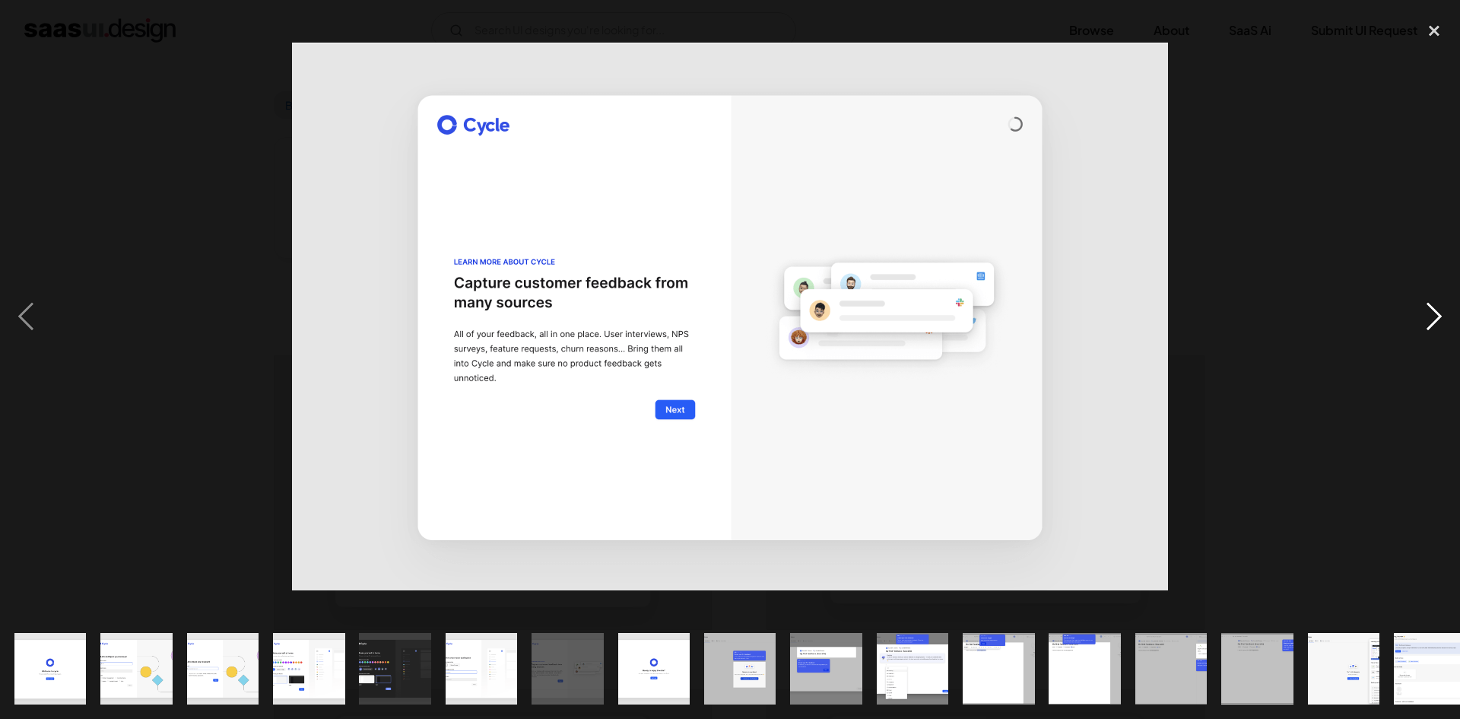
click at [1425, 303] on div "next image" at bounding box center [1435, 316] width 52 height 604
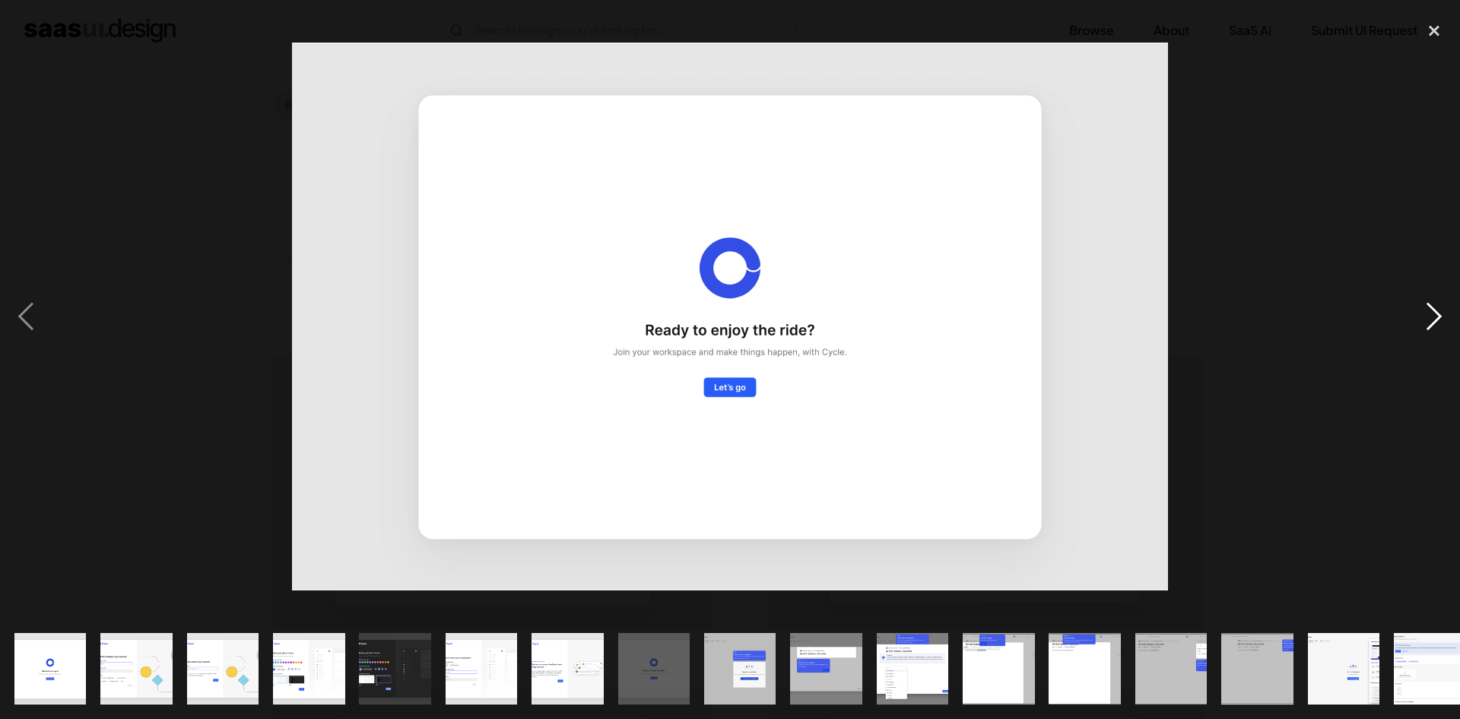
click at [1425, 303] on div "next image" at bounding box center [1435, 316] width 52 height 604
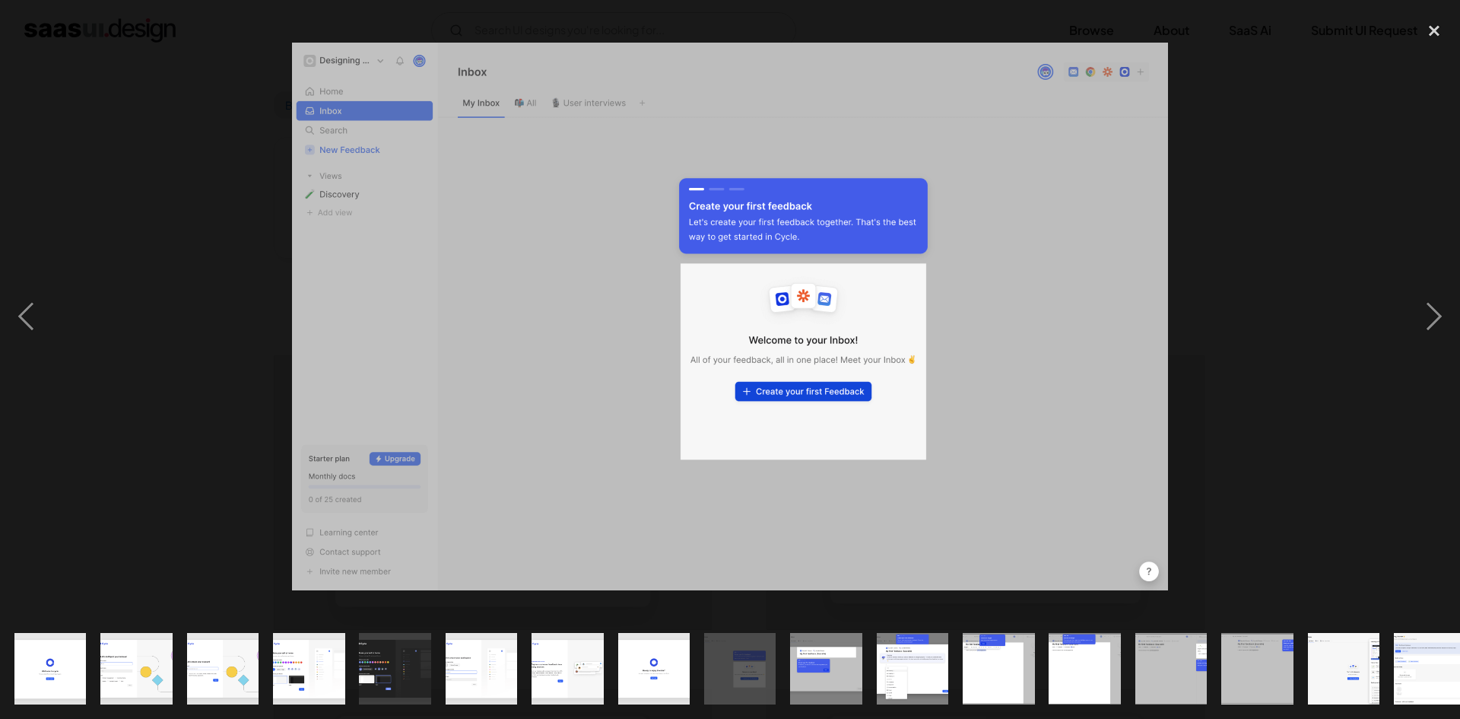
click at [1275, 312] on div at bounding box center [730, 316] width 1460 height 604
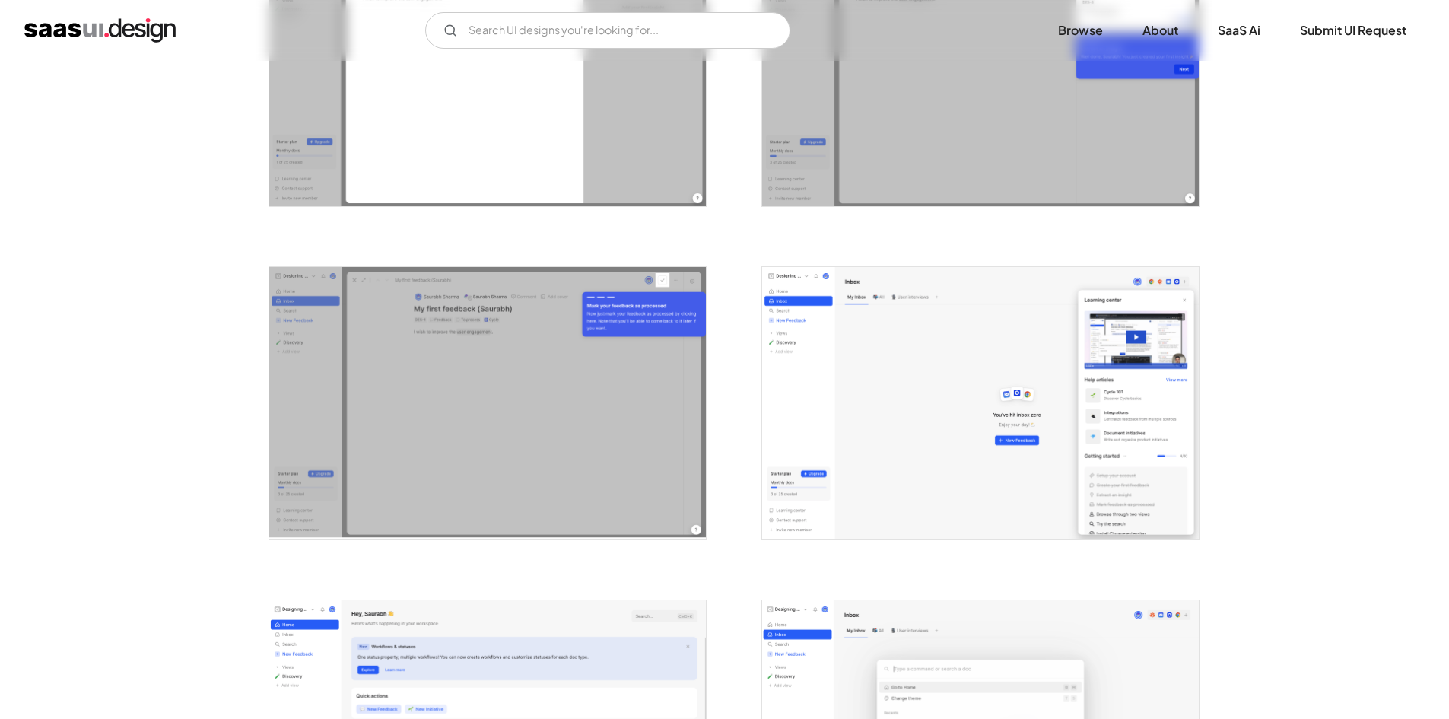
scroll to position [2428, 0]
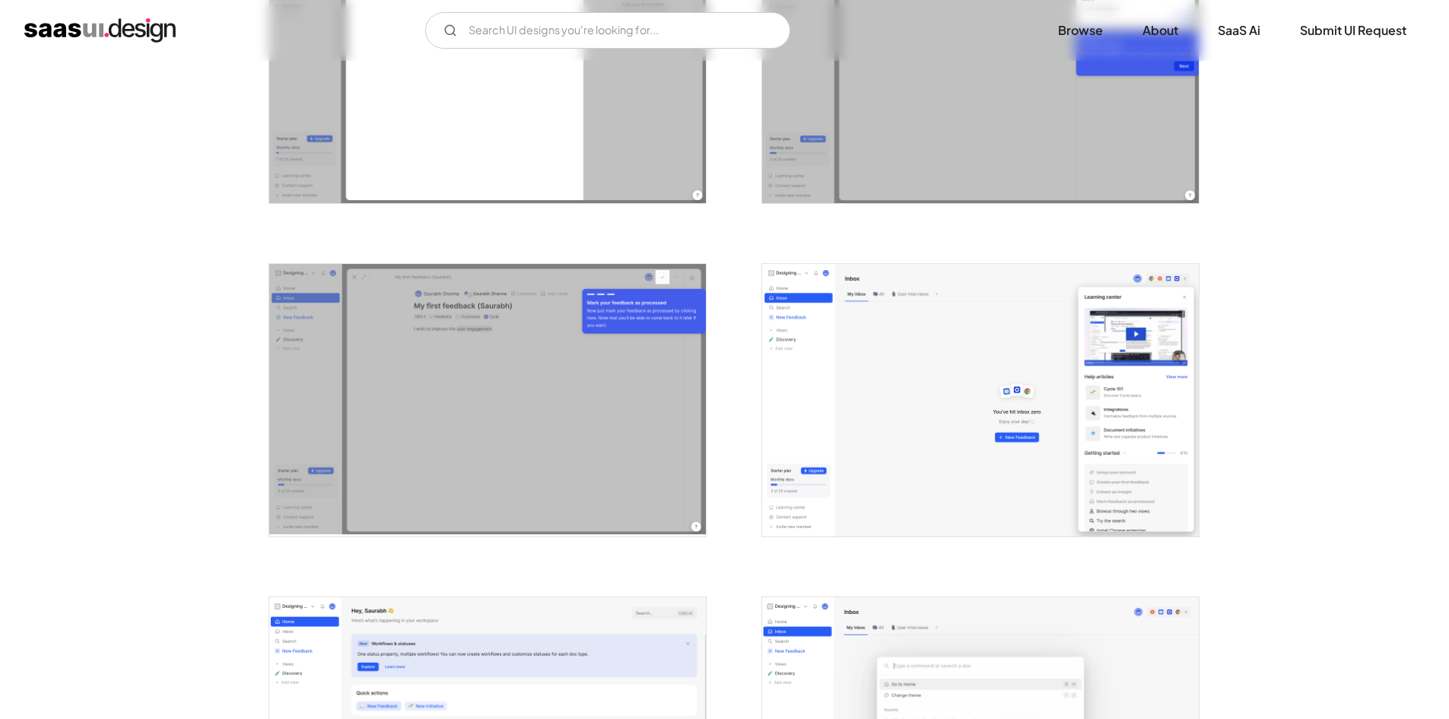
click at [1025, 386] on img "open lightbox" at bounding box center [980, 400] width 437 height 273
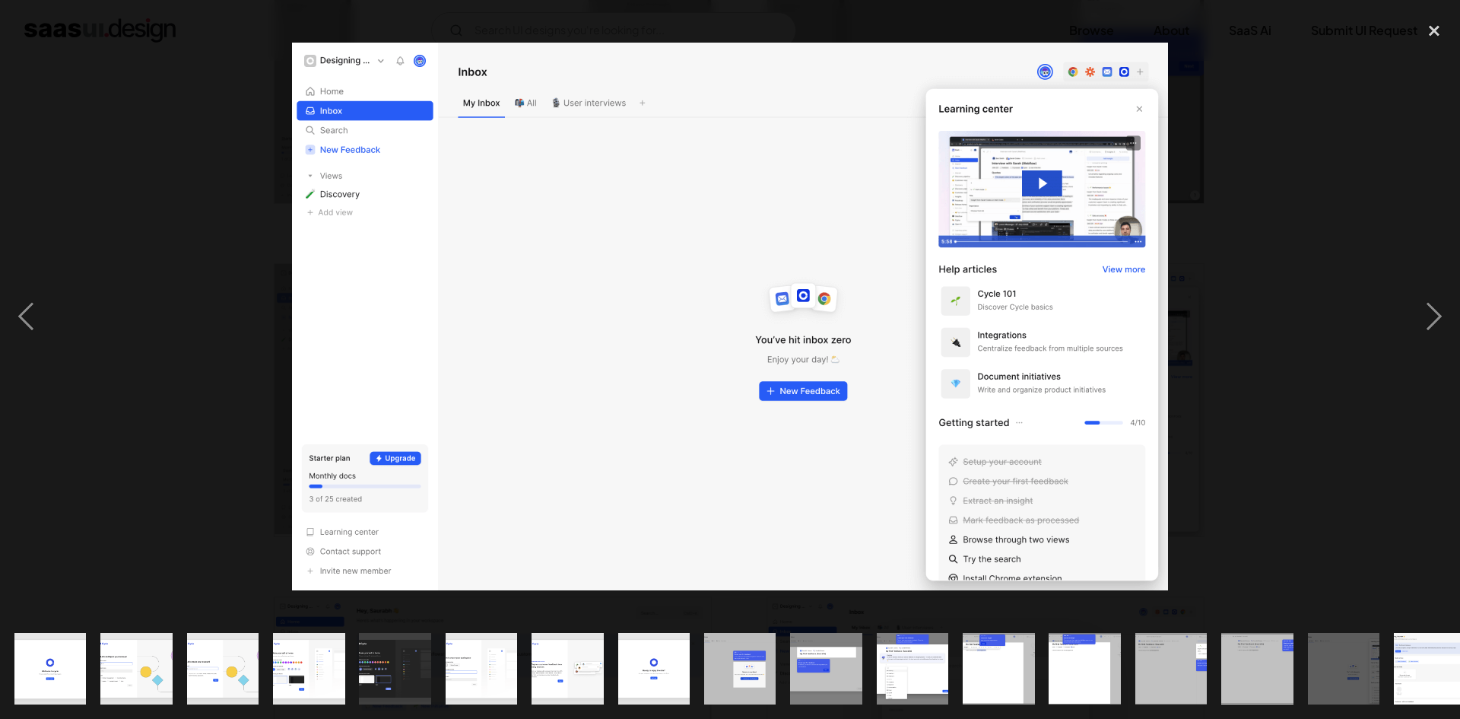
click at [36, 637] on img "show item 1 of 24" at bounding box center [50, 669] width 115 height 72
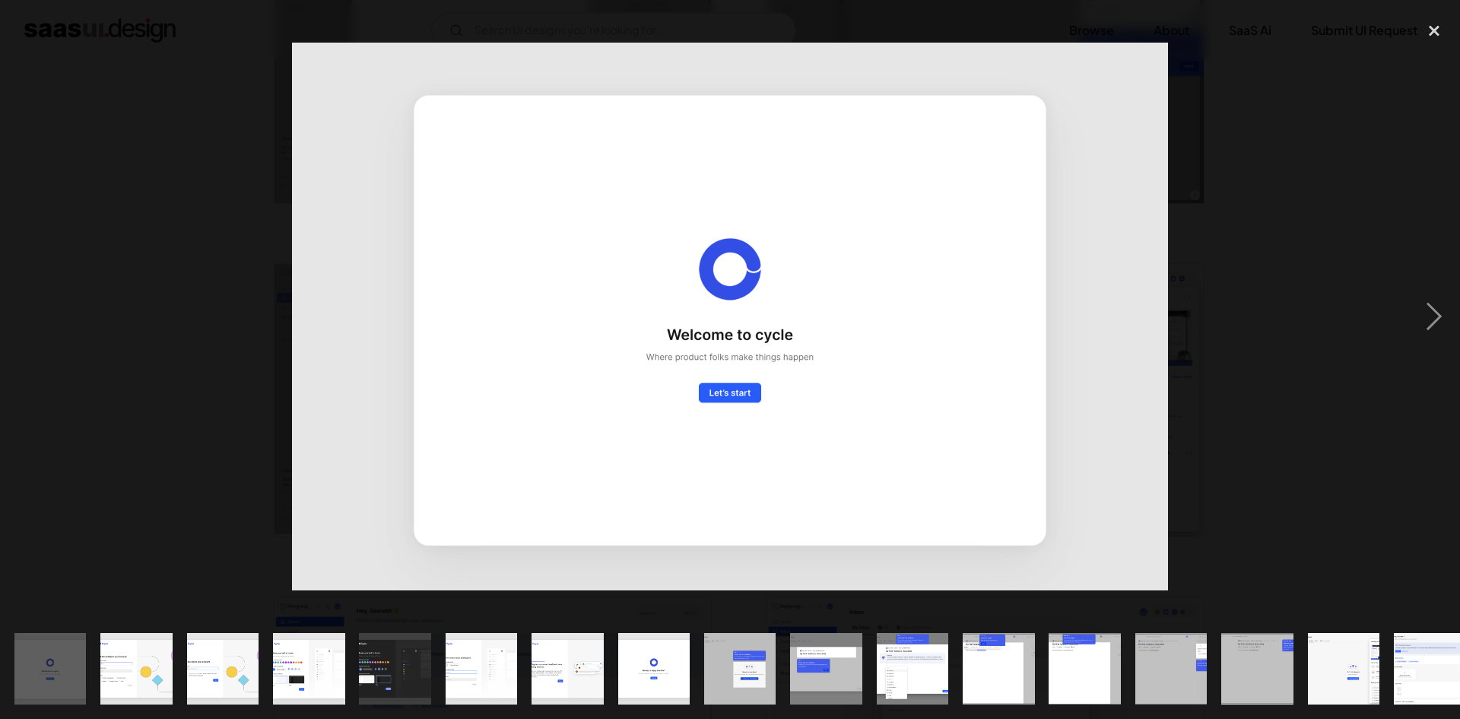
click at [577, 653] on img "show item 7 of 24" at bounding box center [567, 669] width 115 height 72
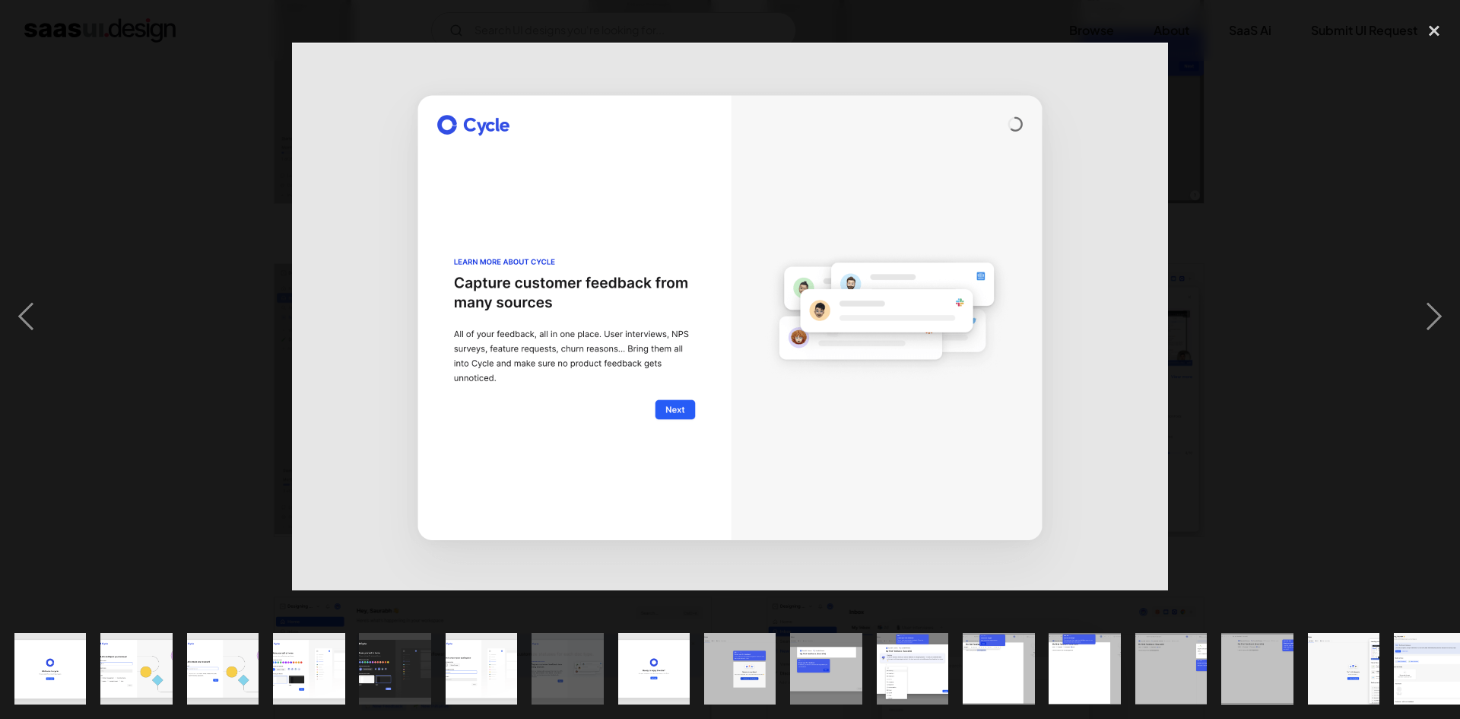
click at [635, 653] on img "show item 8 of 24" at bounding box center [653, 669] width 115 height 72
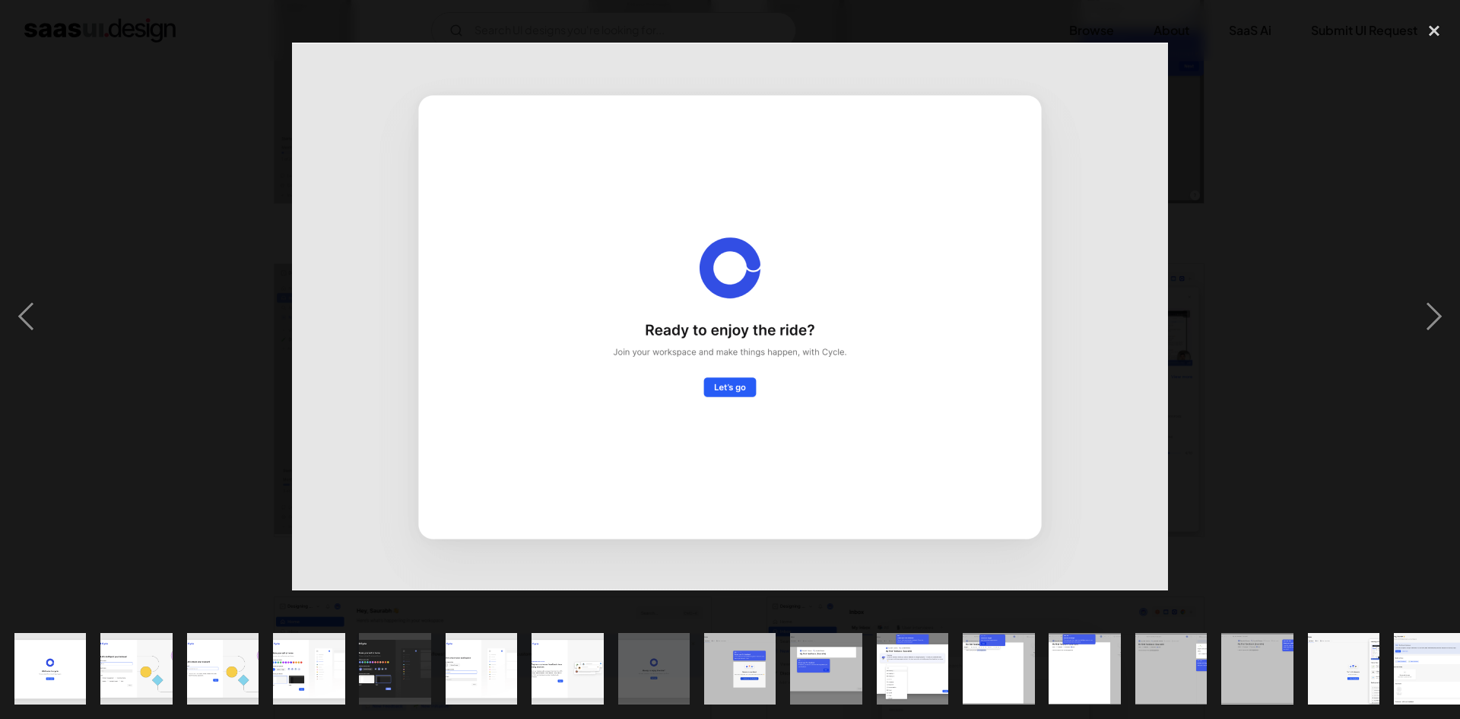
click at [719, 665] on img "show item 9 of 24" at bounding box center [740, 669] width 115 height 72
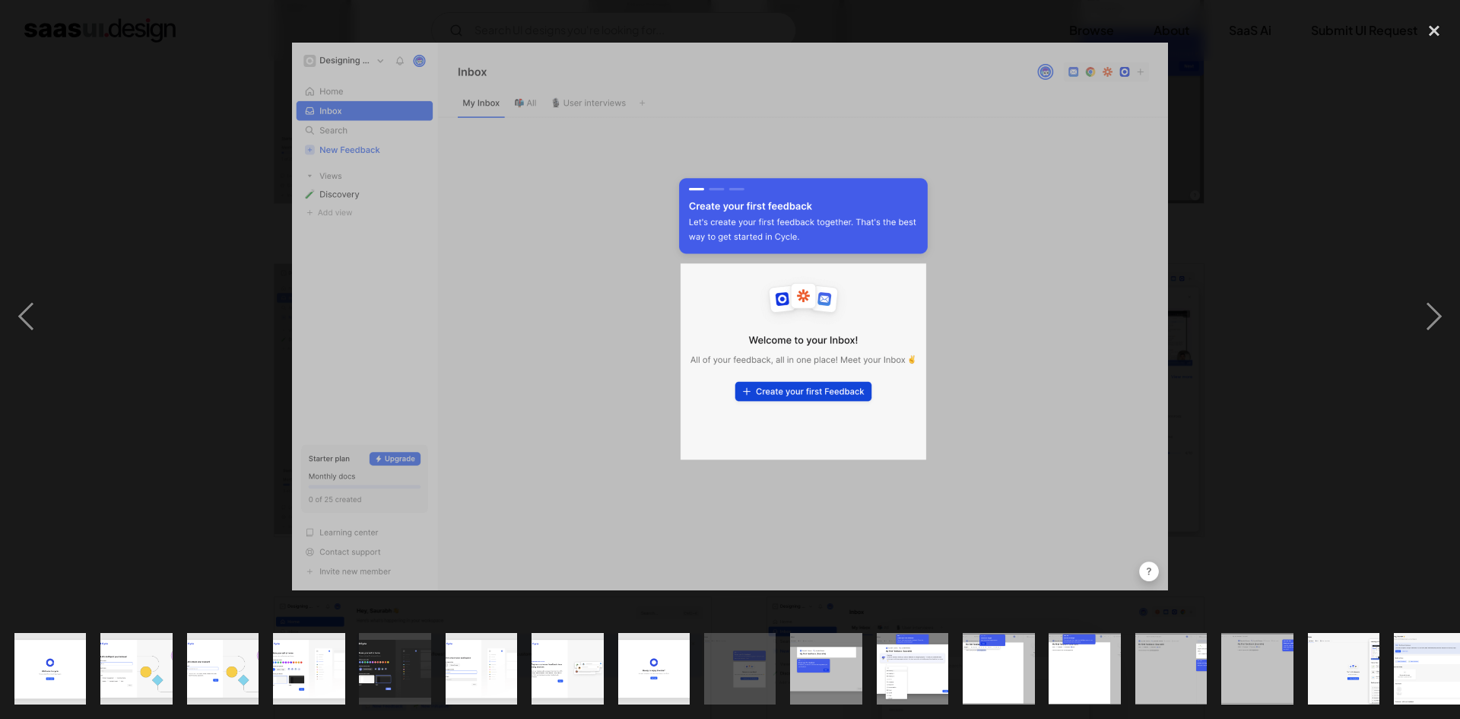
click at [777, 662] on div "show item 9 of 24" at bounding box center [740, 668] width 86 height 100
click at [816, 653] on img "show item 10 of 24" at bounding box center [826, 669] width 115 height 72
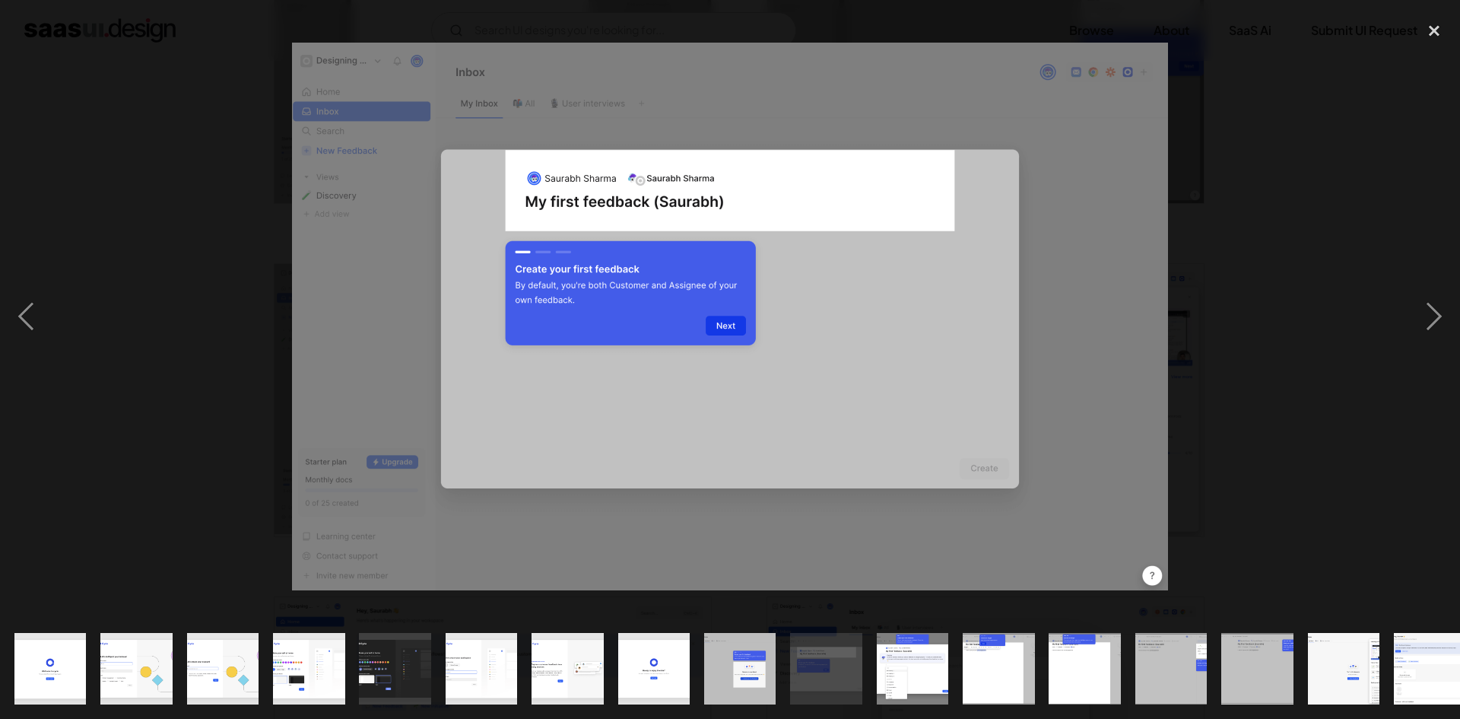
click at [756, 647] on img "show item 9 of 24" at bounding box center [740, 669] width 115 height 72
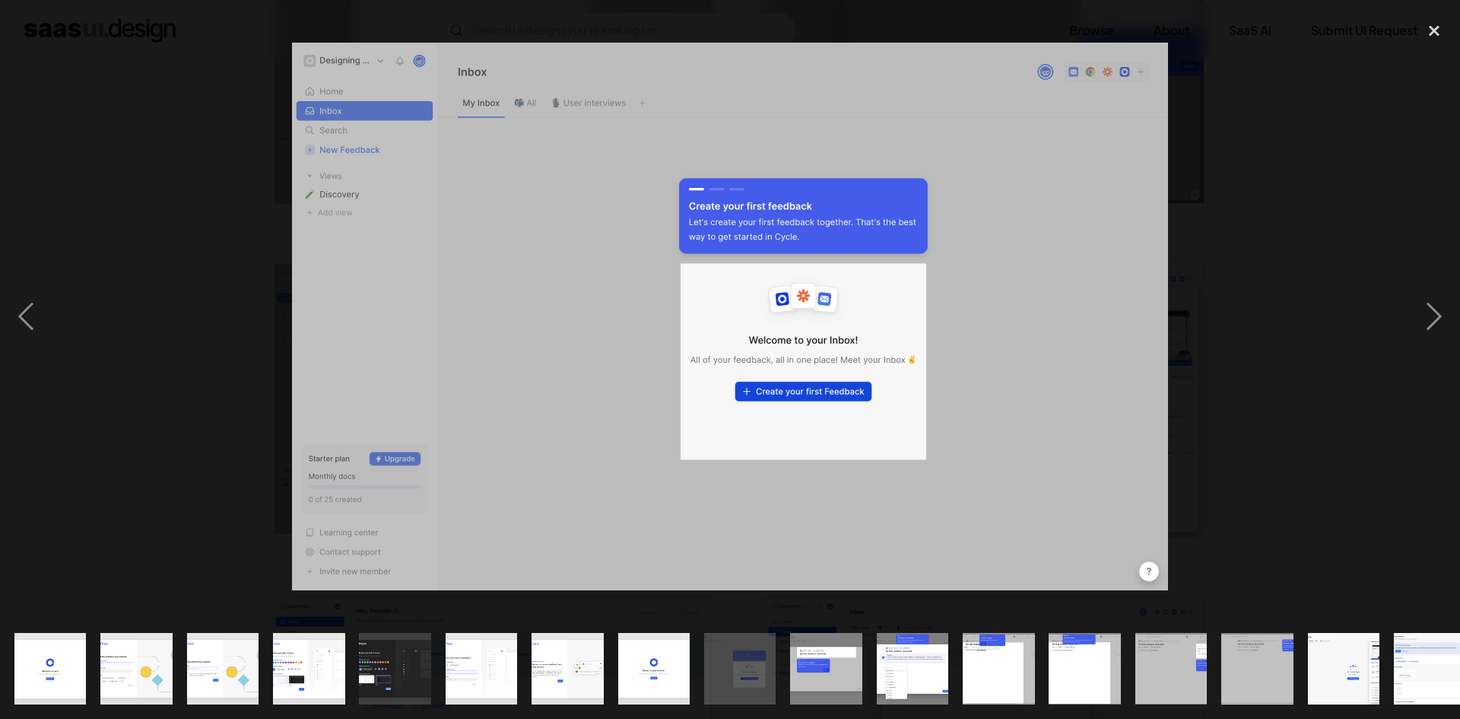
click at [679, 644] on img "show item 8 of 24" at bounding box center [653, 669] width 115 height 72
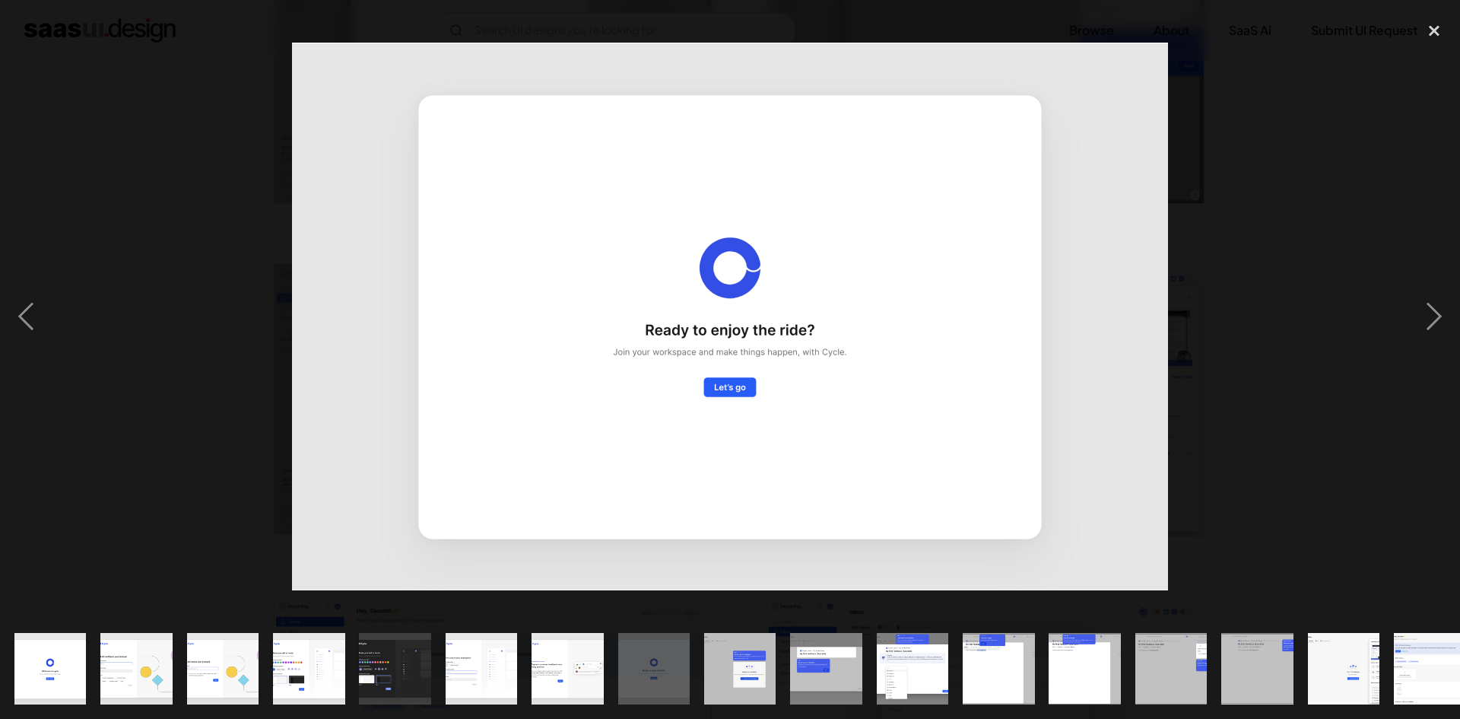
click at [307, 178] on img at bounding box center [730, 317] width 876 height 548
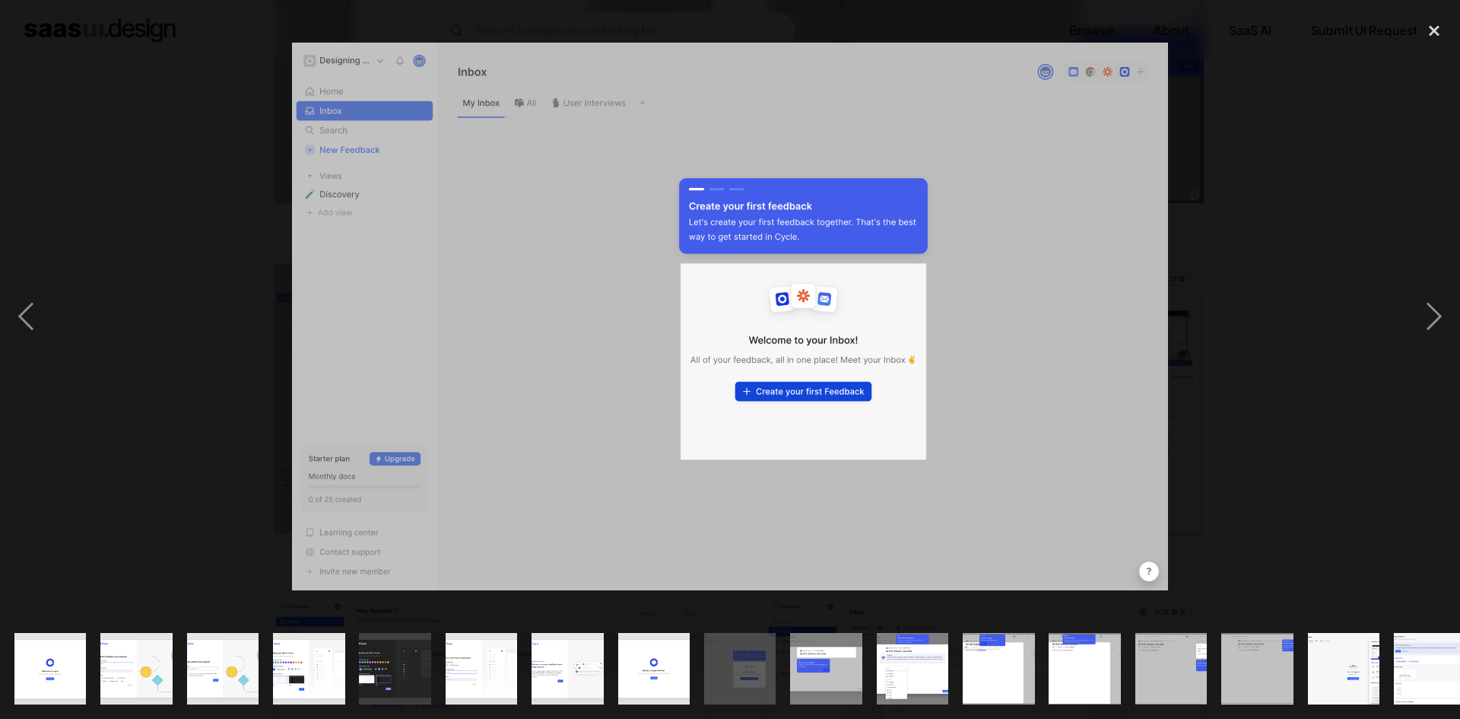
click at [227, 78] on div at bounding box center [730, 316] width 1460 height 604
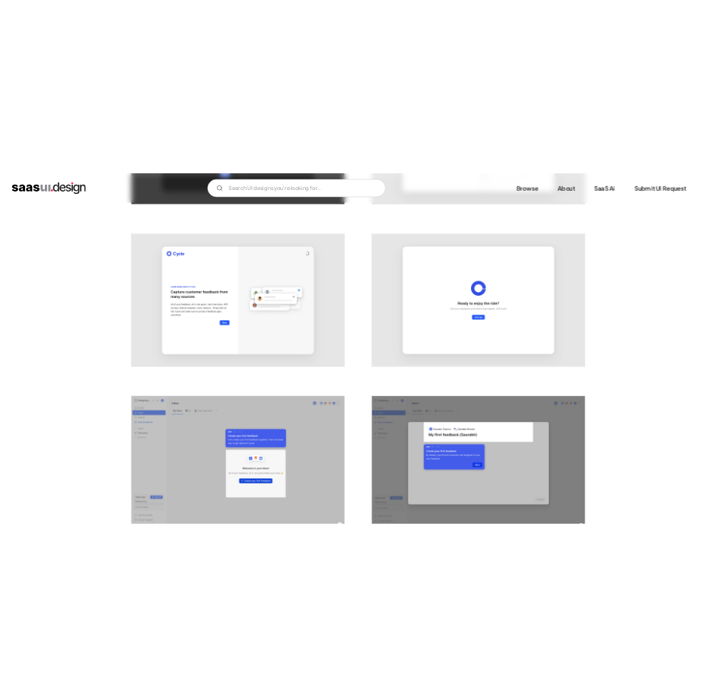
scroll to position [1235, 0]
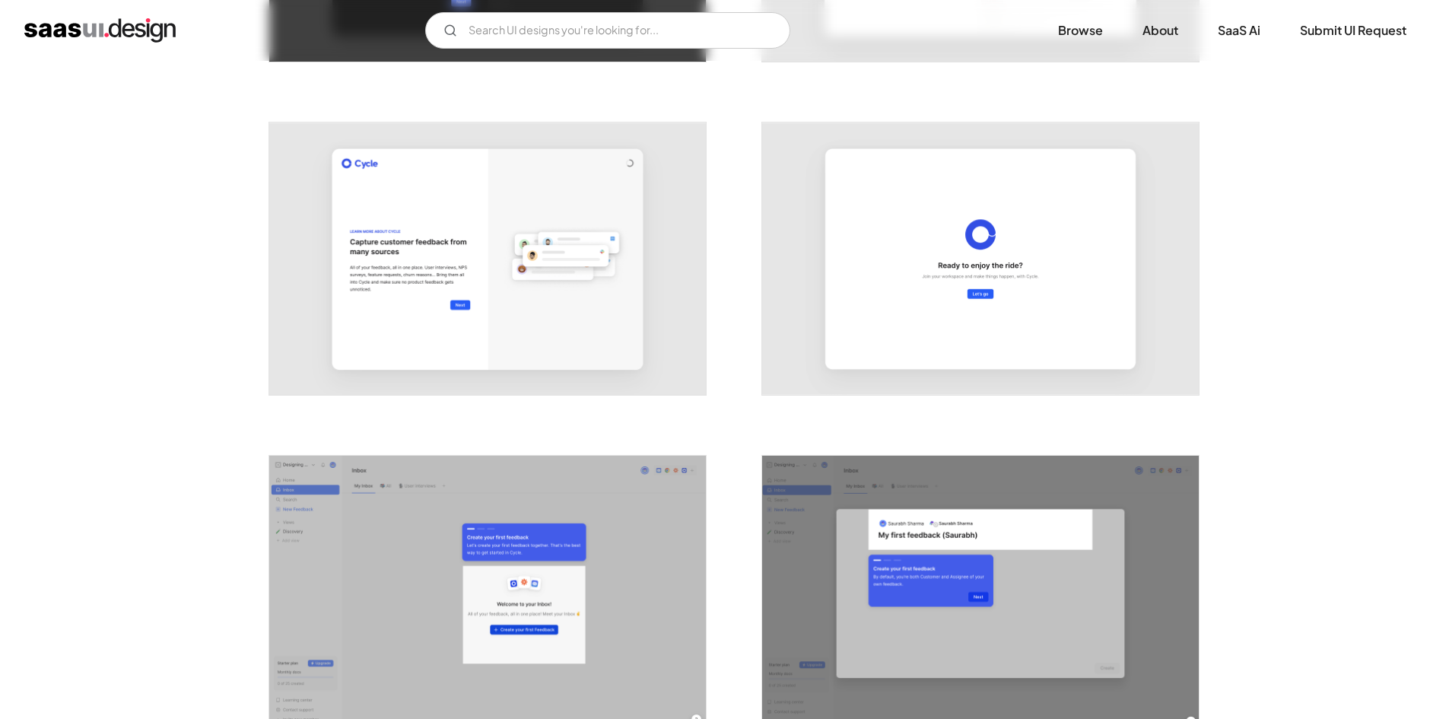
click at [485, 332] on img "open lightbox" at bounding box center [487, 258] width 437 height 273
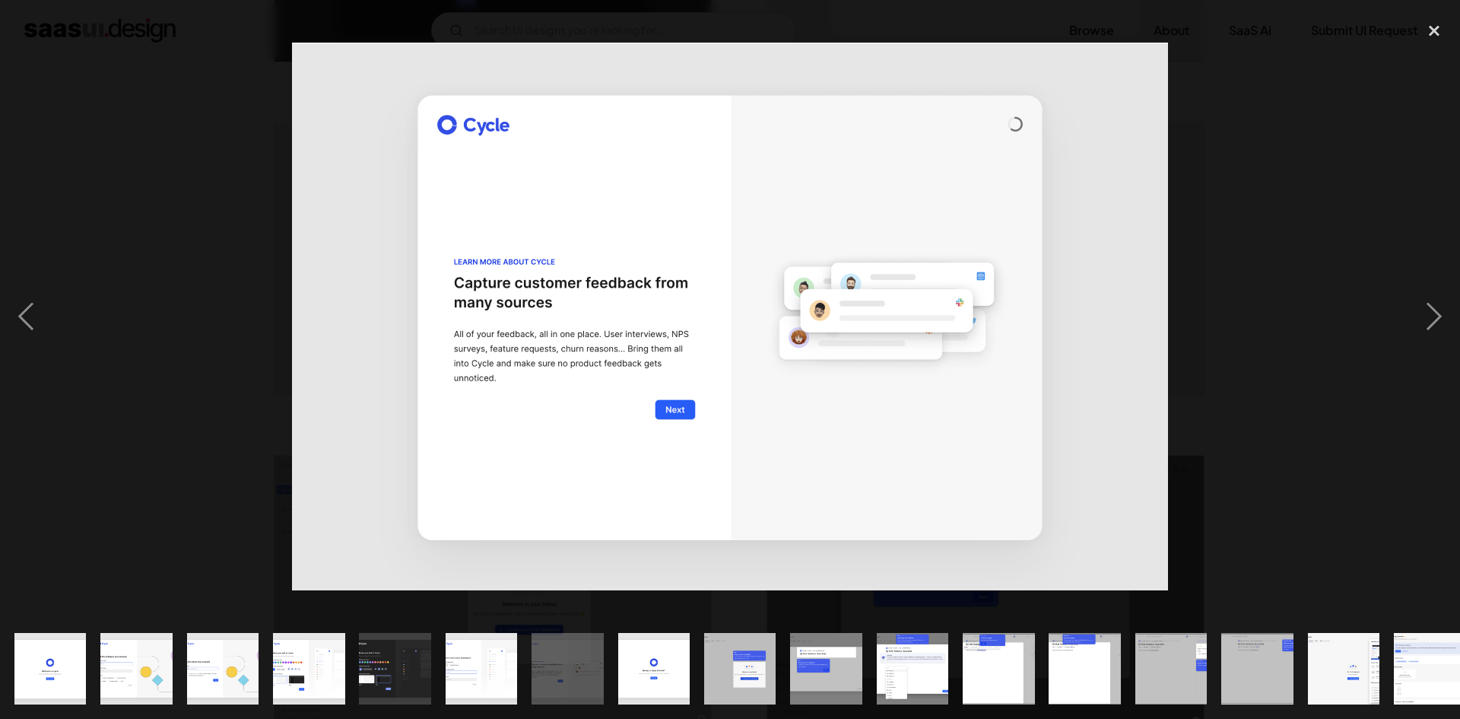
click at [52, 665] on img "show item 1 of 24" at bounding box center [50, 669] width 115 height 72
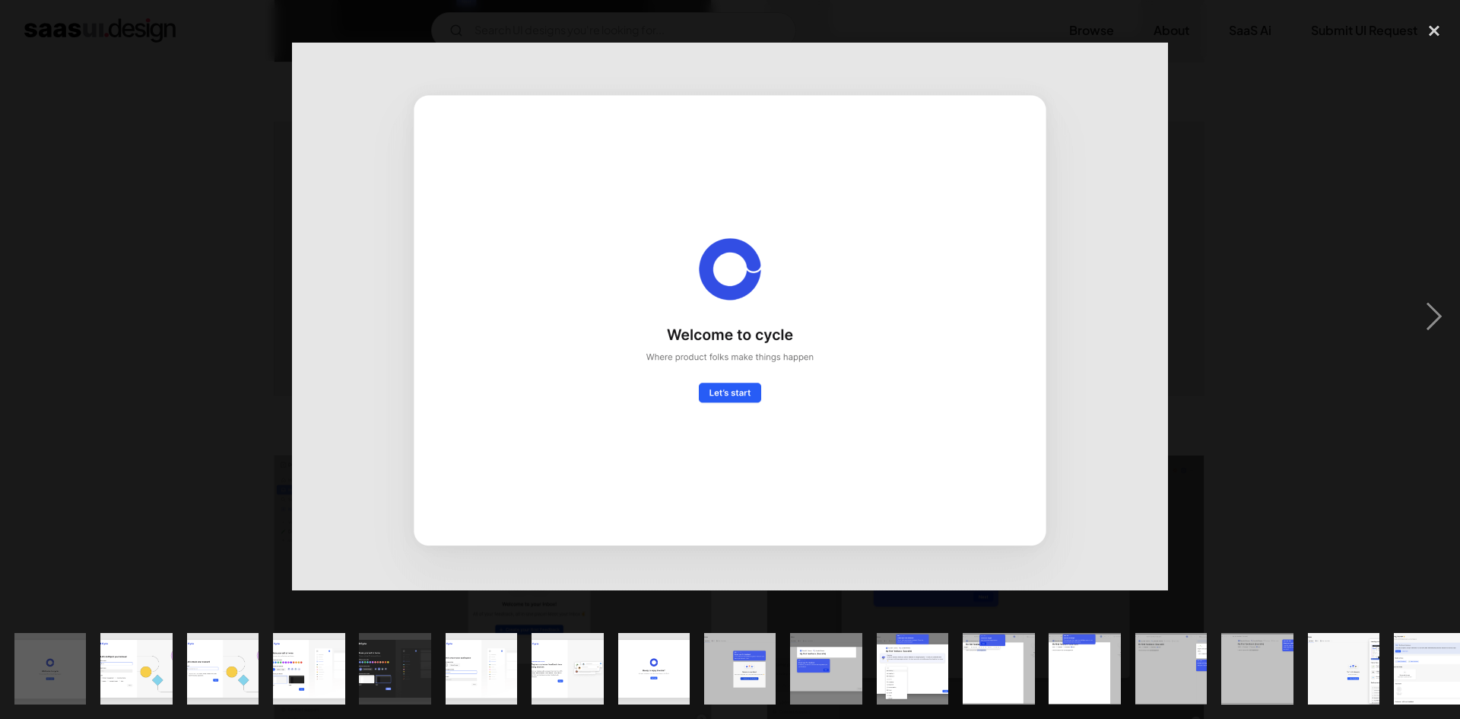
click at [103, 665] on img "show item 2 of 24" at bounding box center [136, 669] width 115 height 72
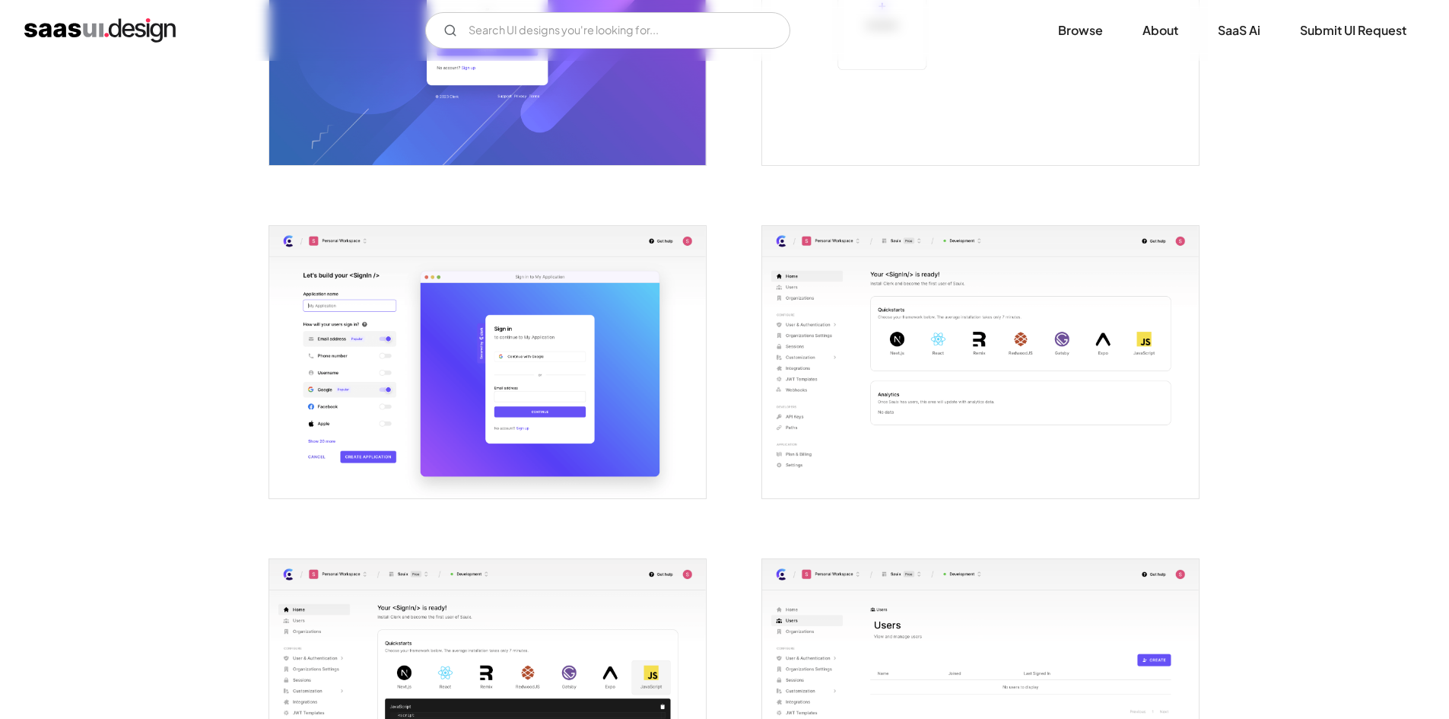
scroll to position [573, 0]
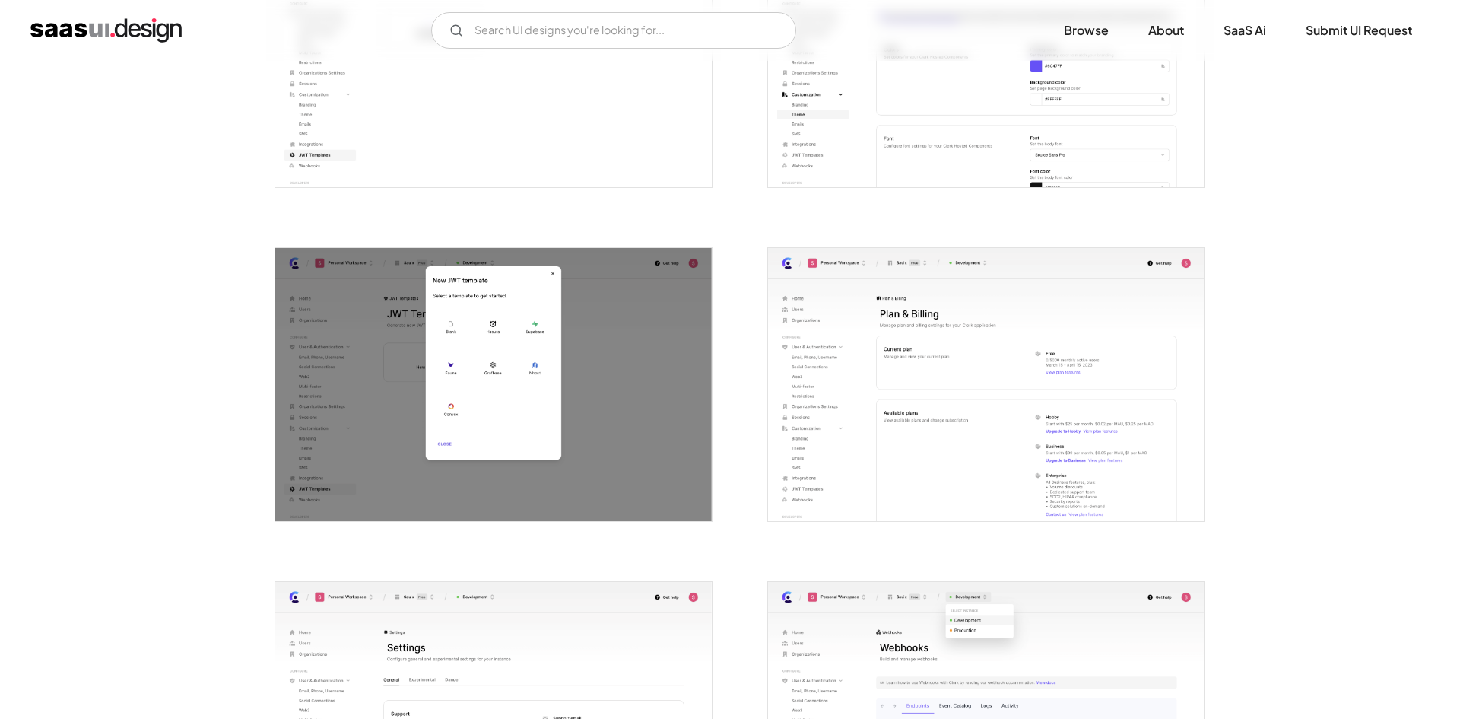
scroll to position [3111, 0]
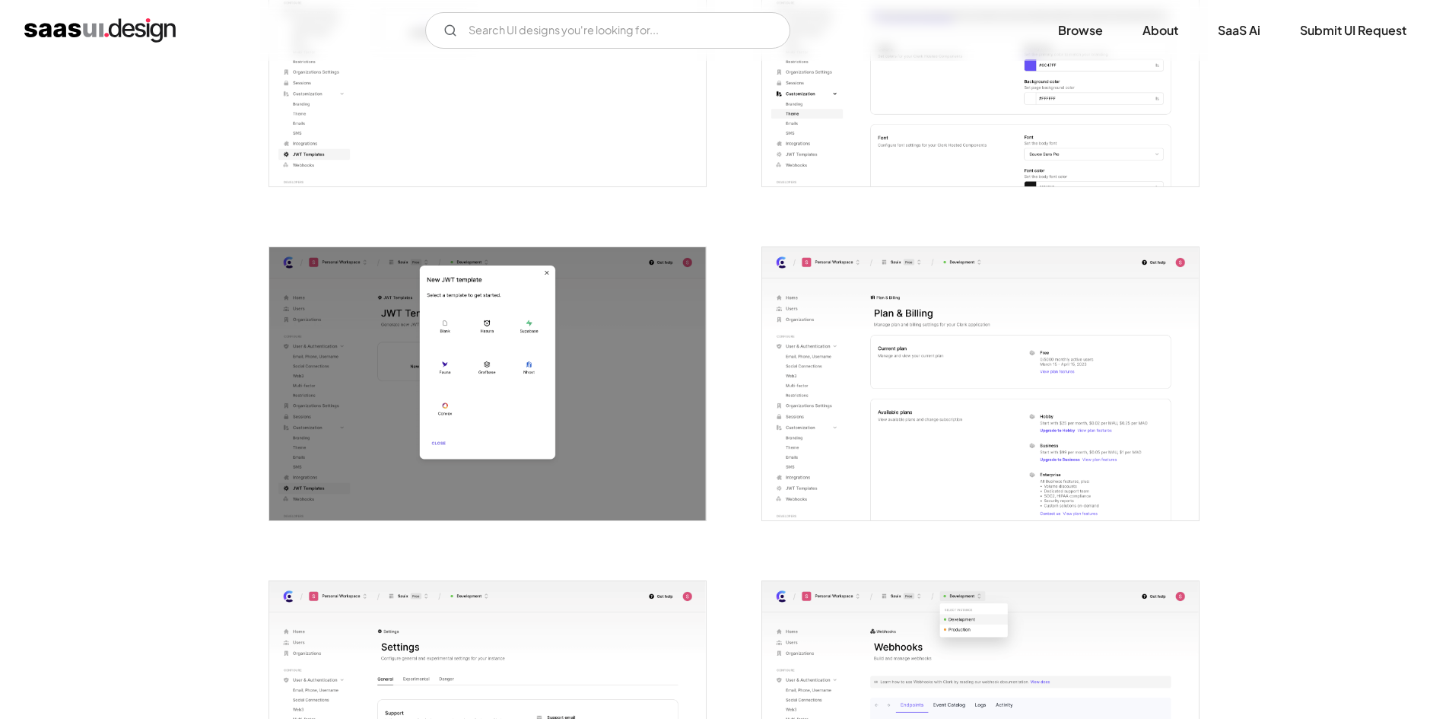
click at [351, 276] on img "open lightbox" at bounding box center [487, 383] width 437 height 273
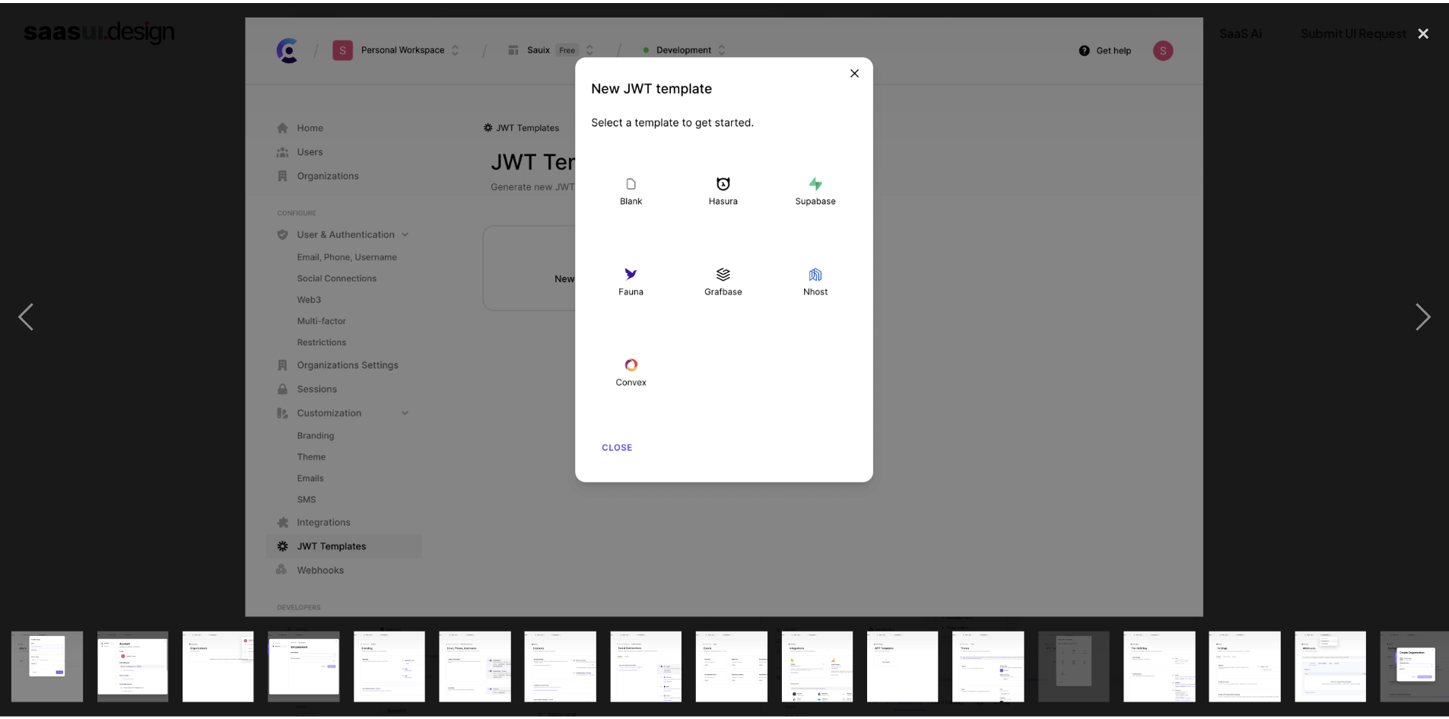
scroll to position [0, 538]
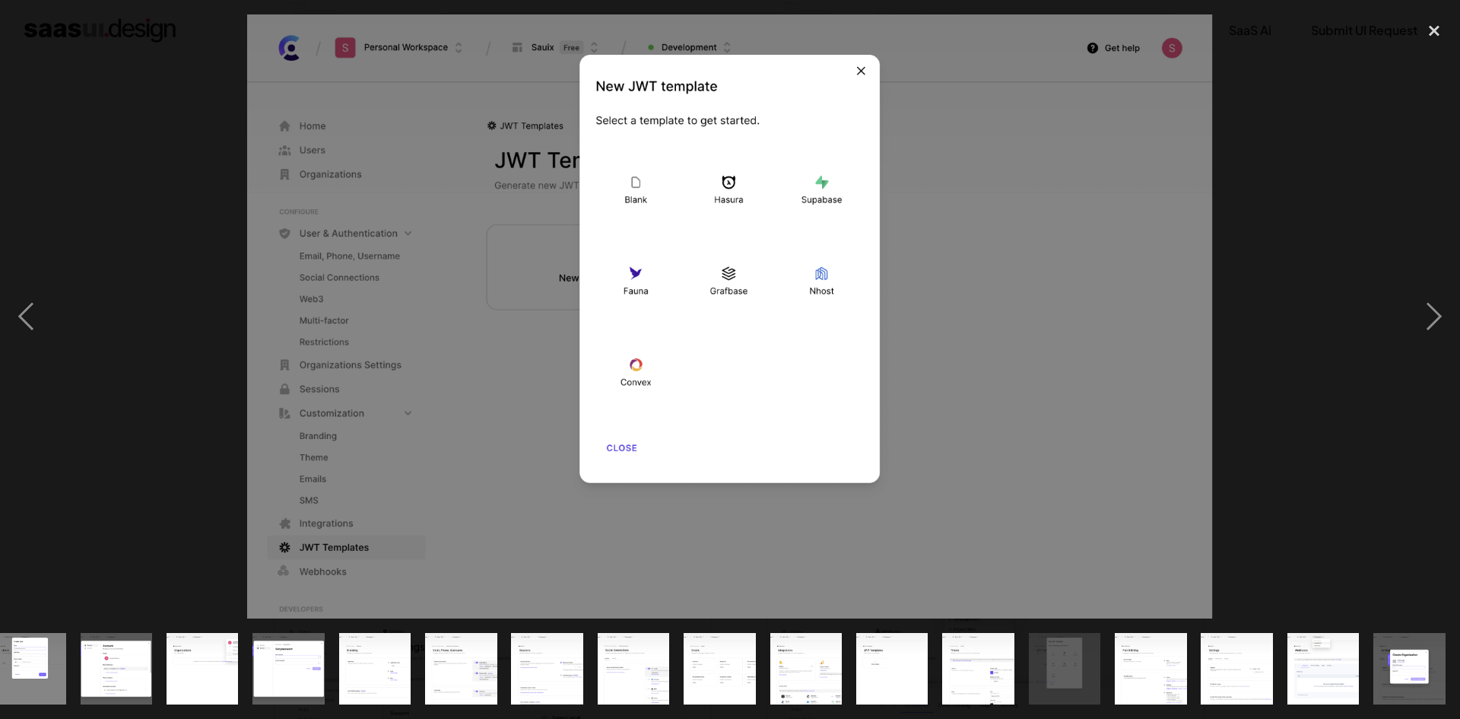
click at [350, 376] on img at bounding box center [730, 316] width 967 height 604
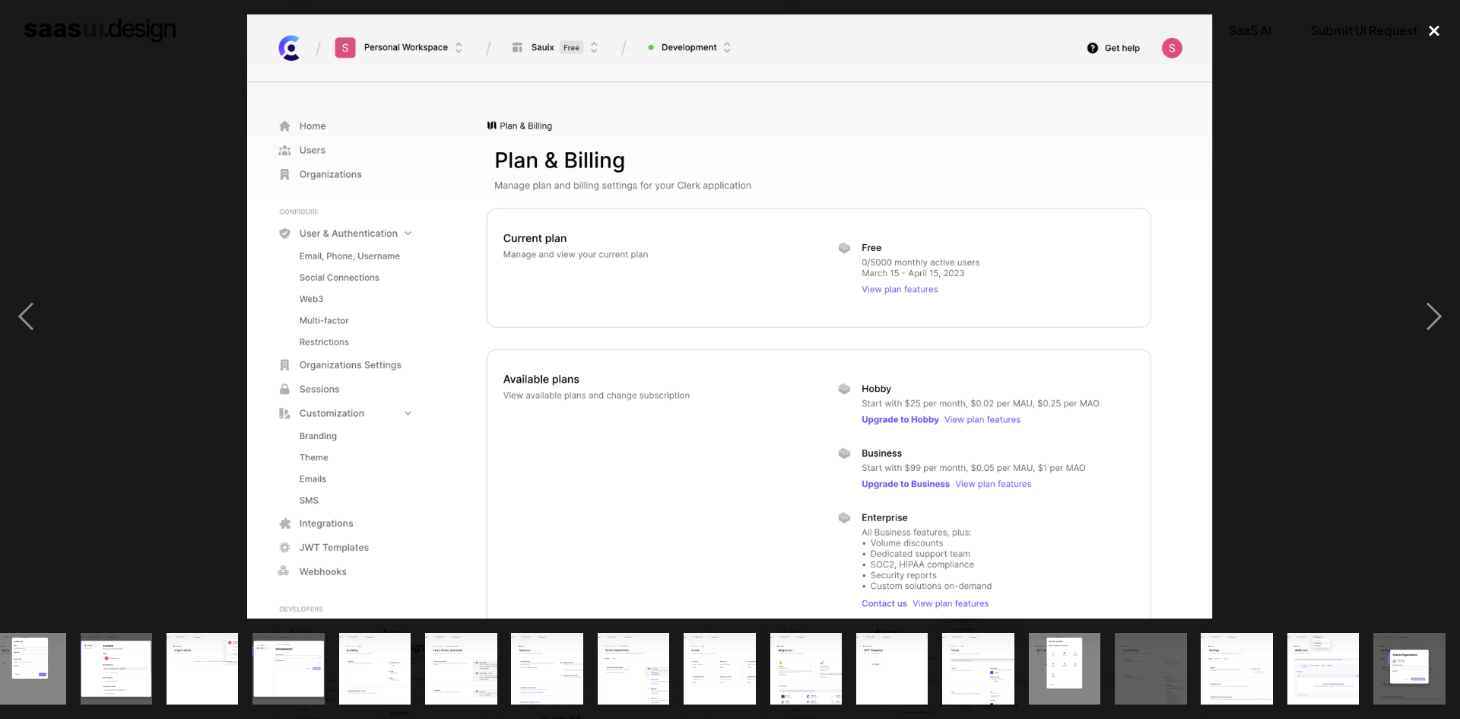
click at [1437, 24] on div "close lightbox" at bounding box center [1435, 30] width 52 height 33
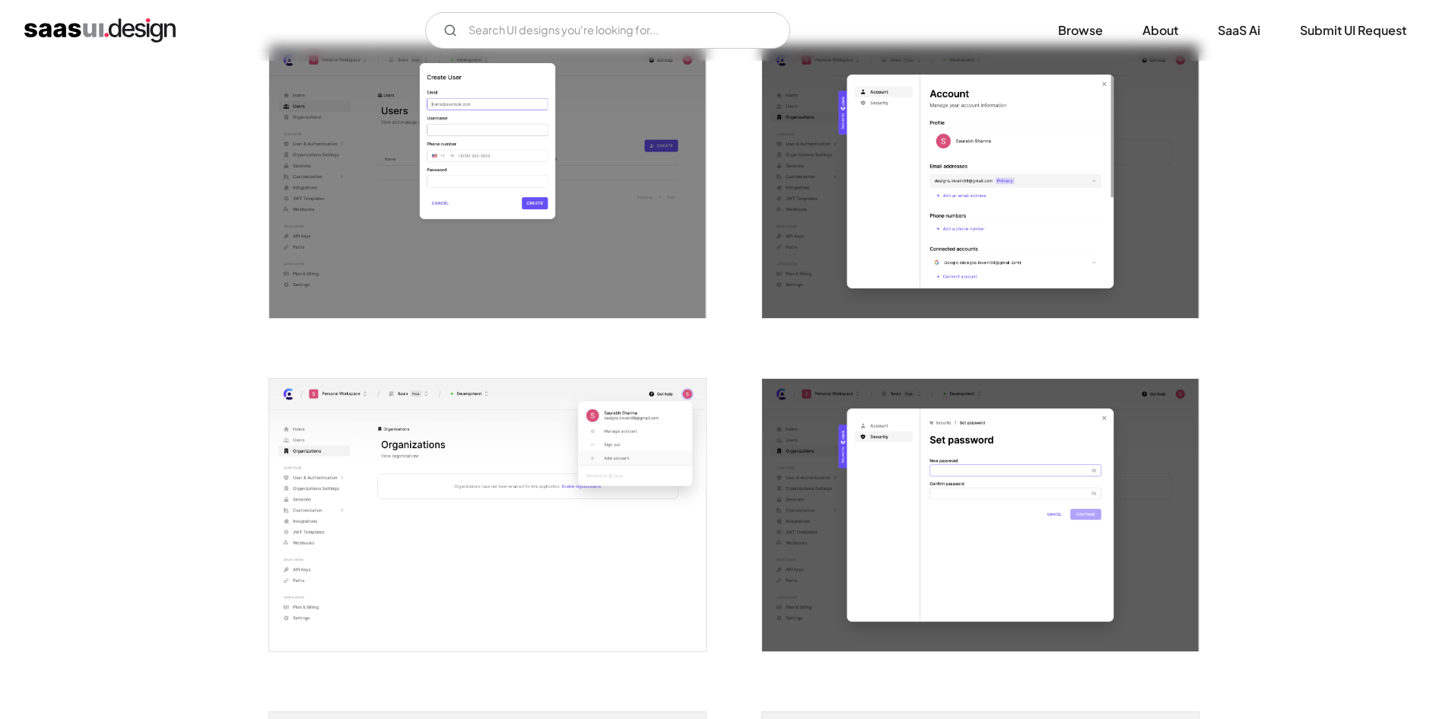
scroll to position [1247, 0]
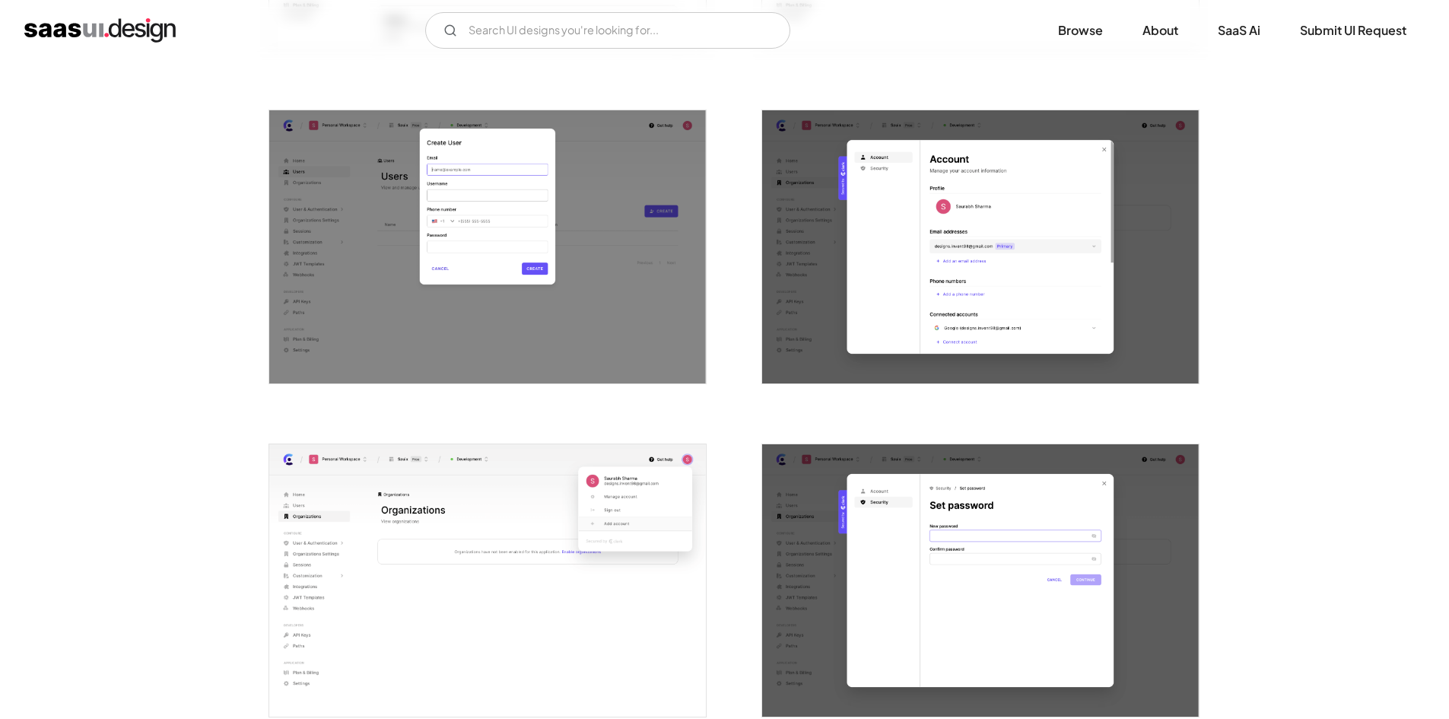
click at [1198, 178] on img "open lightbox" at bounding box center [980, 246] width 437 height 273
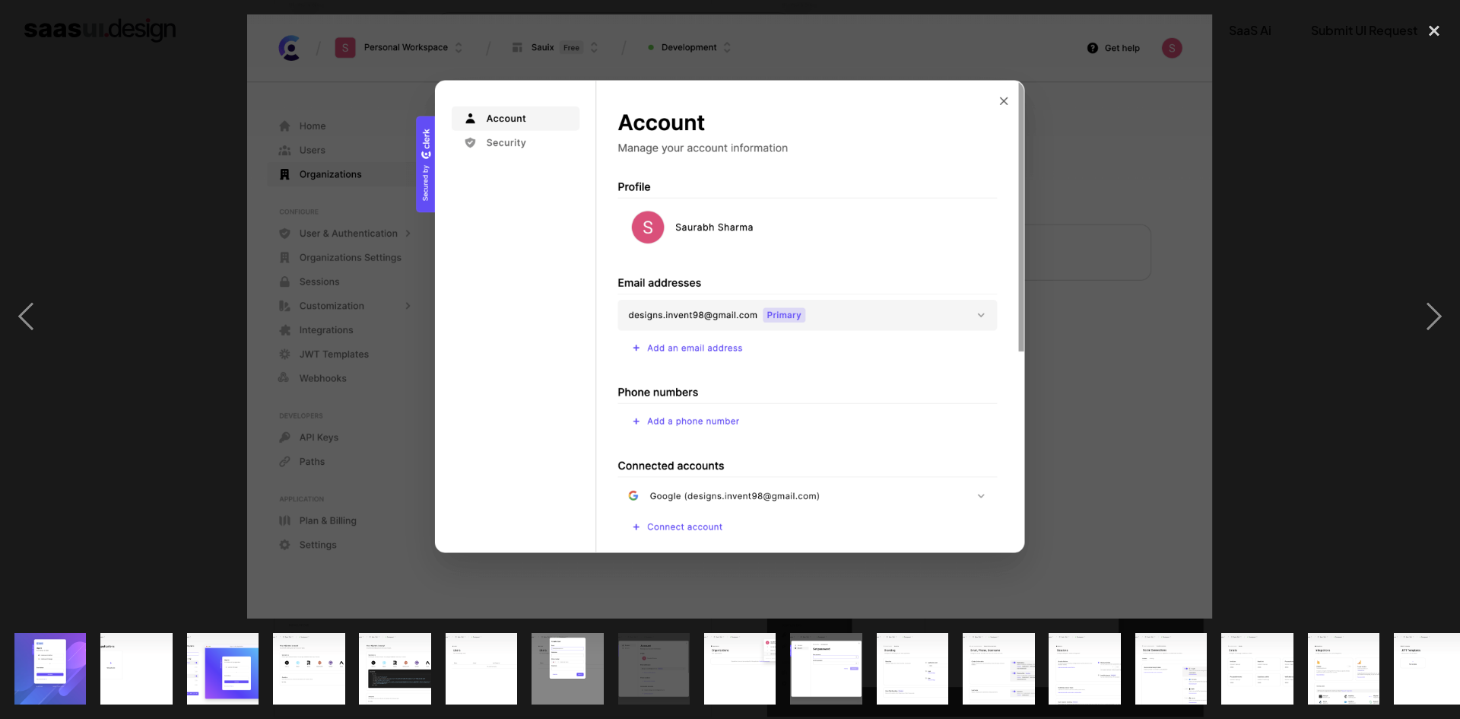
click at [1198, 178] on img at bounding box center [730, 316] width 967 height 604
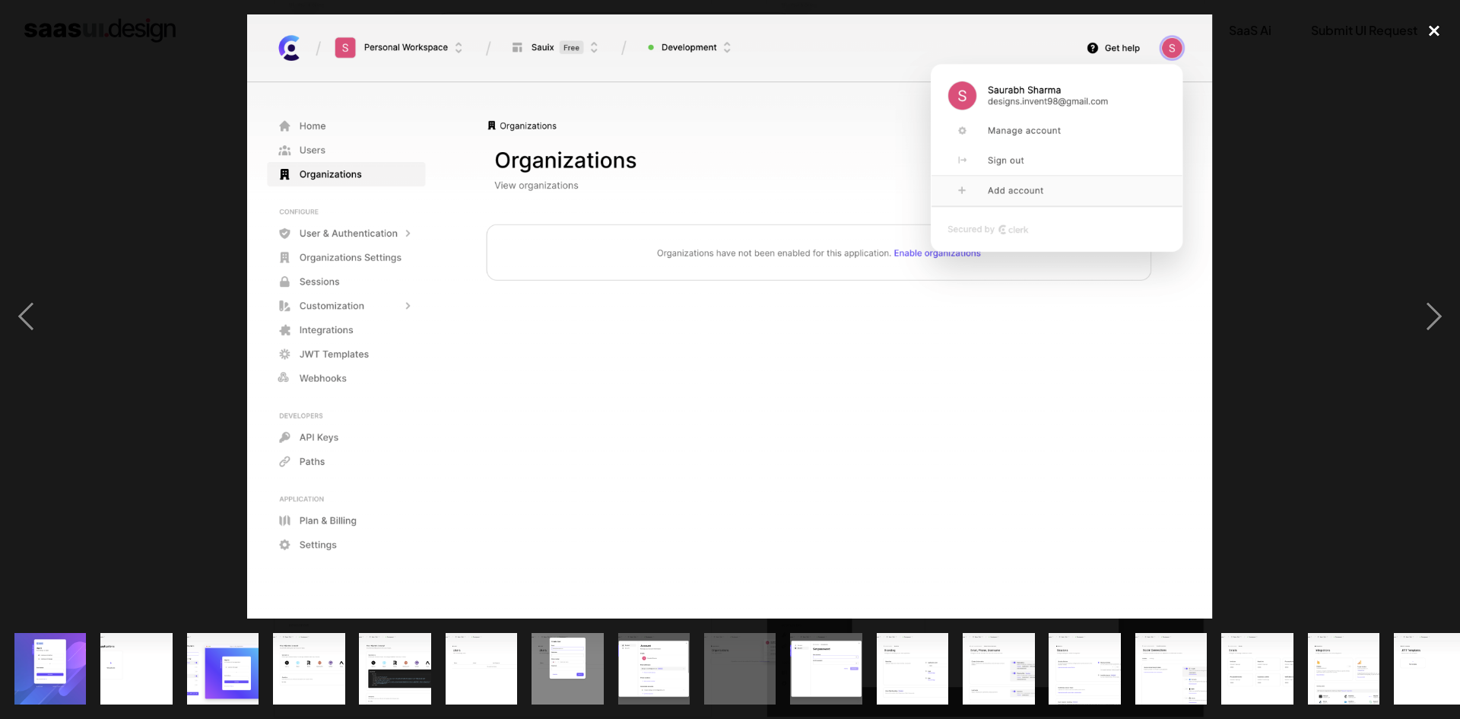
click at [1437, 37] on div "close lightbox" at bounding box center [1435, 30] width 52 height 33
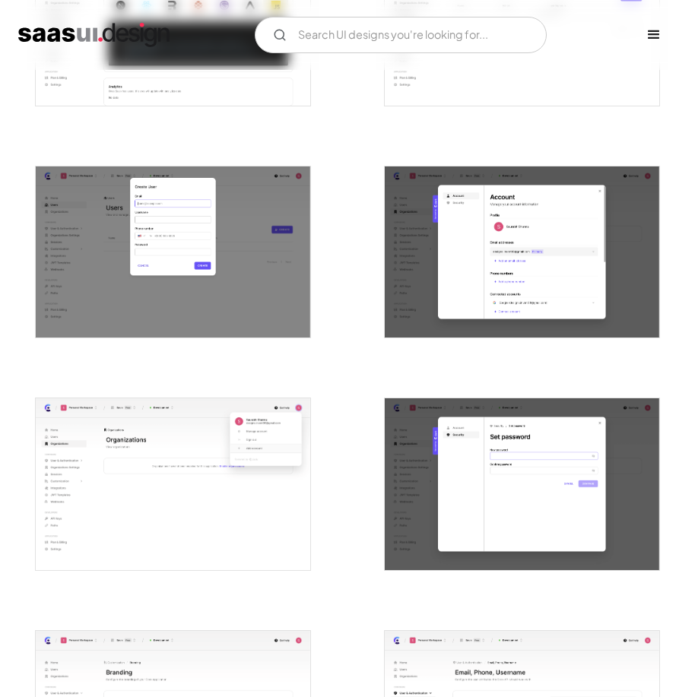
scroll to position [885, 0]
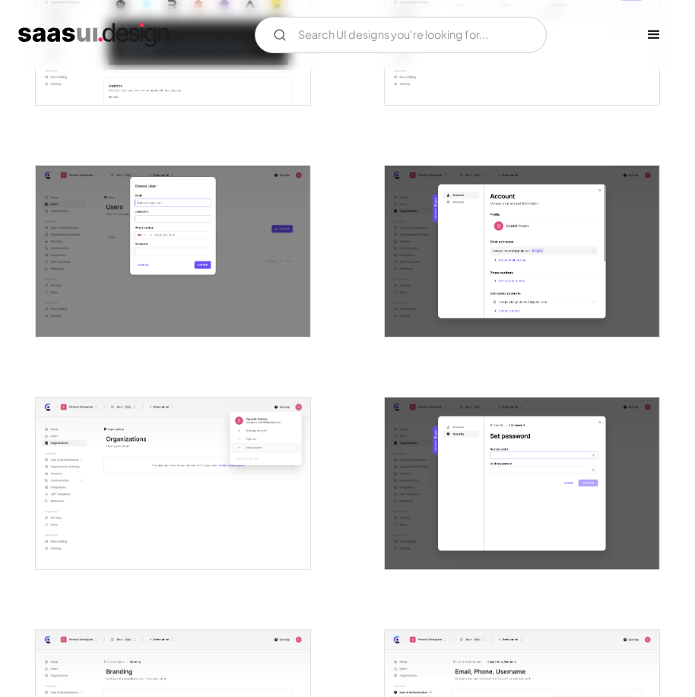
click at [233, 270] on img "open lightbox" at bounding box center [173, 252] width 275 height 172
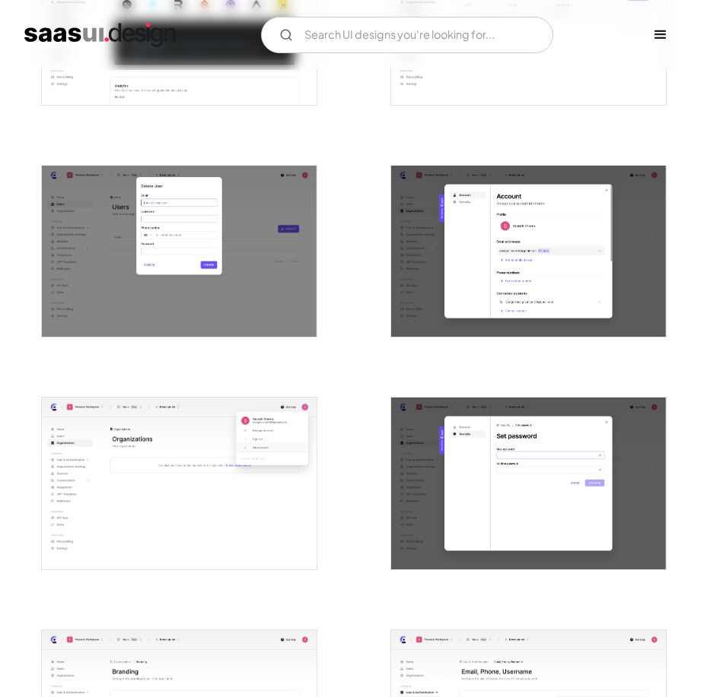
scroll to position [891, 0]
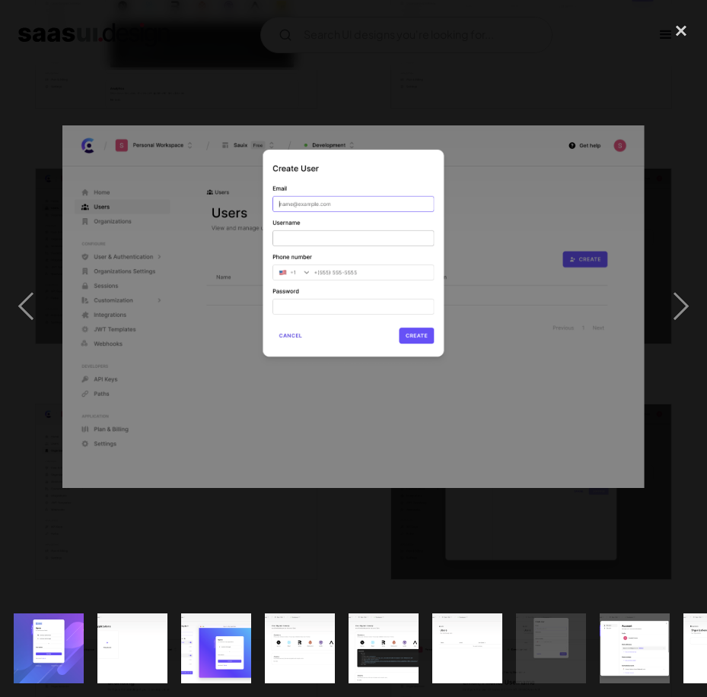
click at [318, 86] on div at bounding box center [353, 307] width 707 height 586
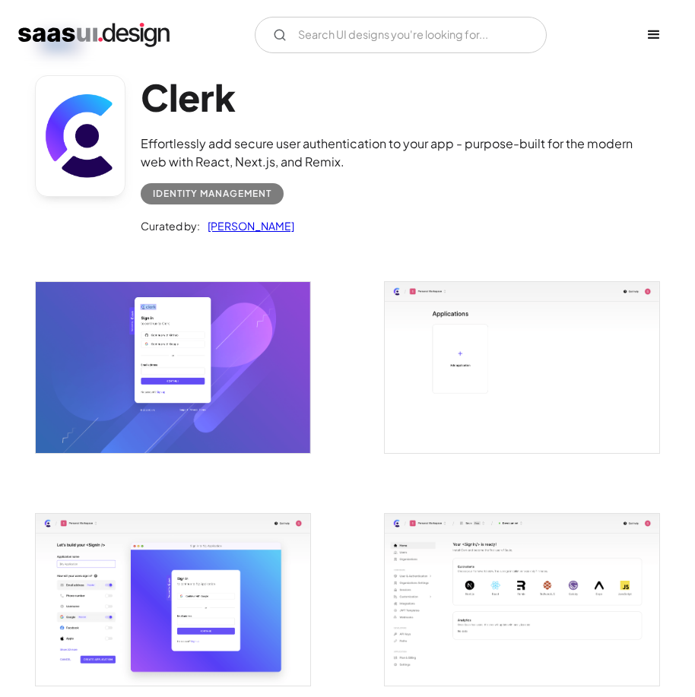
scroll to position [0, 0]
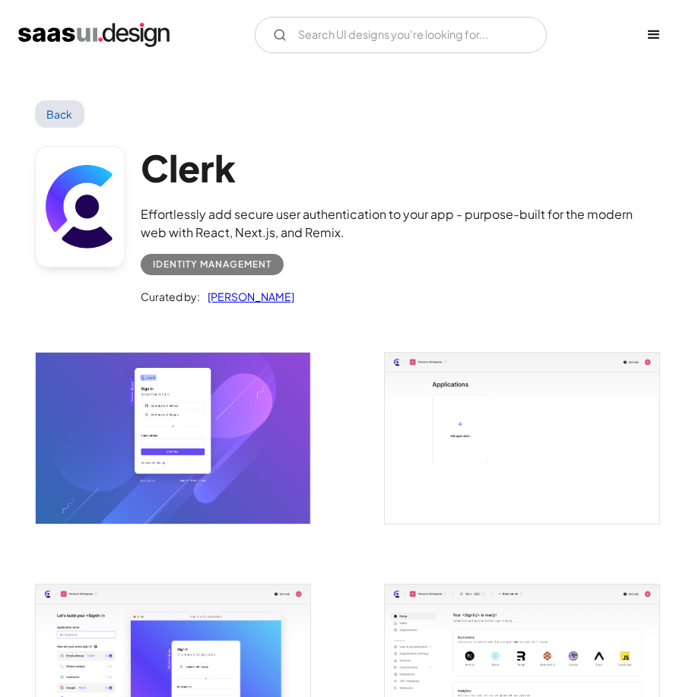
click at [66, 119] on link "Back" at bounding box center [59, 113] width 49 height 27
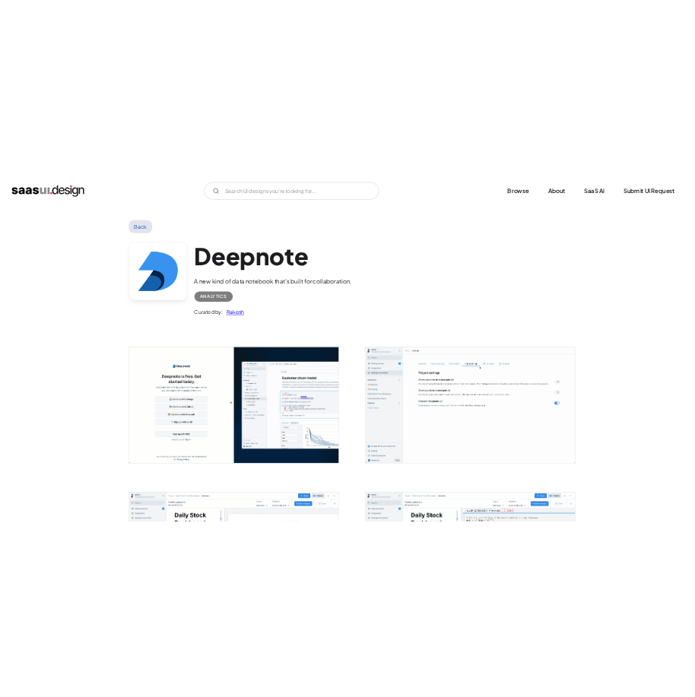
scroll to position [2003, 0]
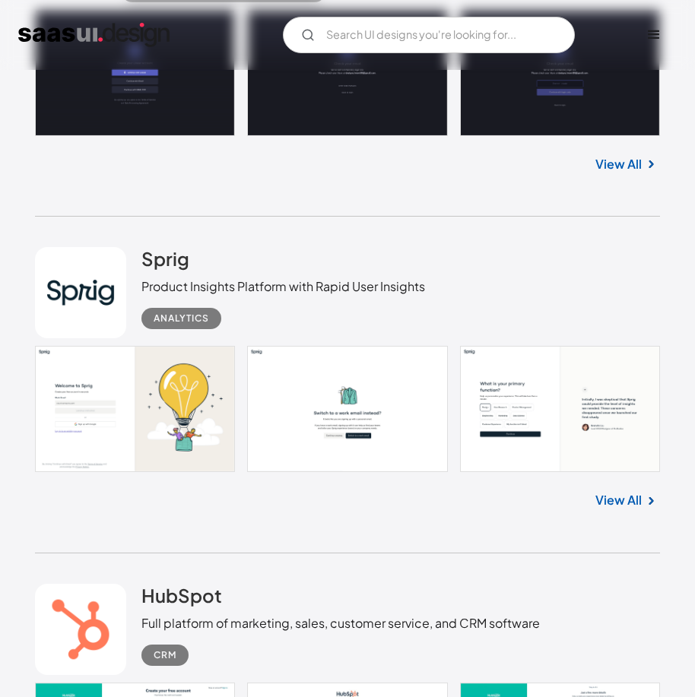
scroll to position [21985, 0]
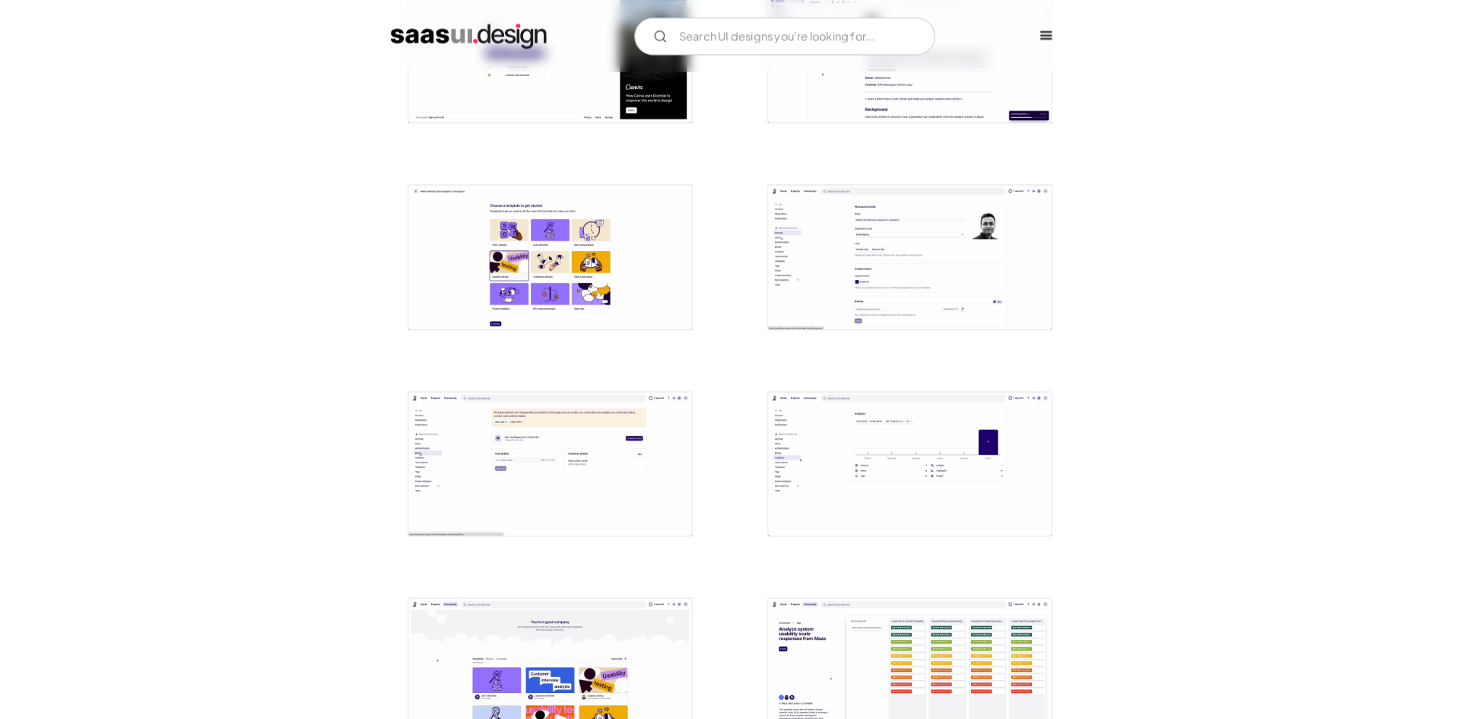
scroll to position [424, 0]
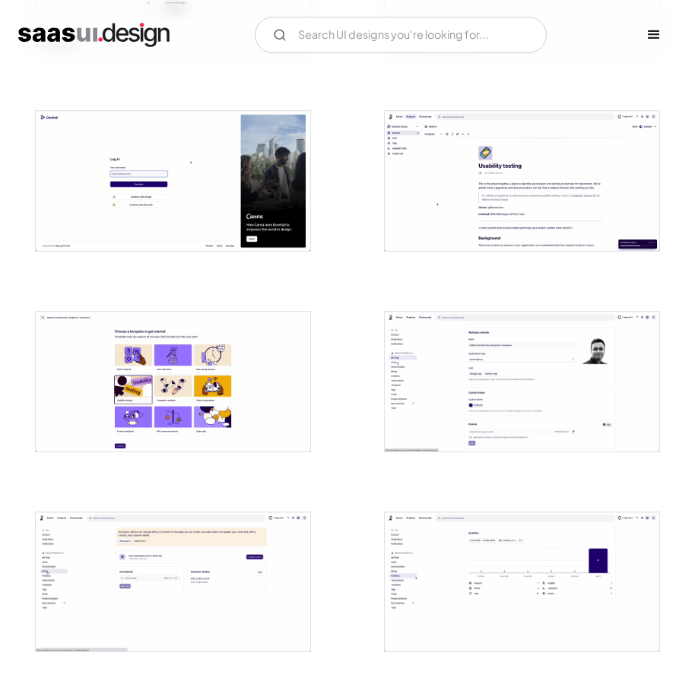
click at [413, 208] on img "open lightbox" at bounding box center [522, 181] width 275 height 140
